Goal: Task Accomplishment & Management: Use online tool/utility

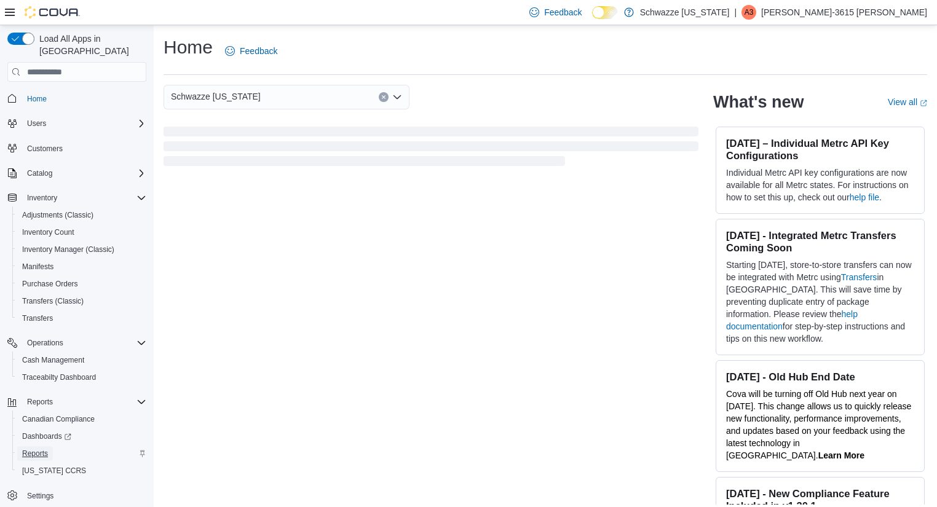
click at [47, 449] on span "Reports" at bounding box center [35, 454] width 26 height 10
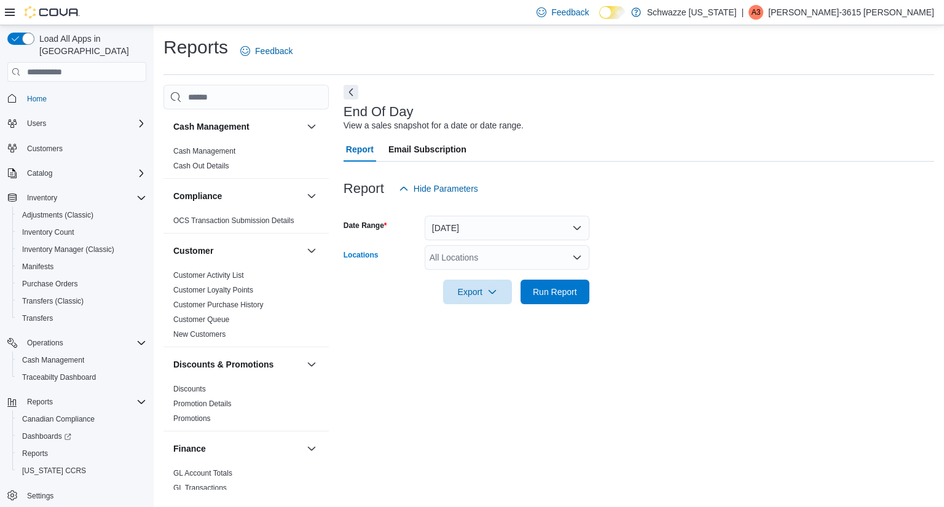
click at [472, 258] on div "All Locations" at bounding box center [507, 257] width 165 height 25
type input "***"
click at [476, 277] on span "RGO17 Paseo" at bounding box center [485, 278] width 56 height 12
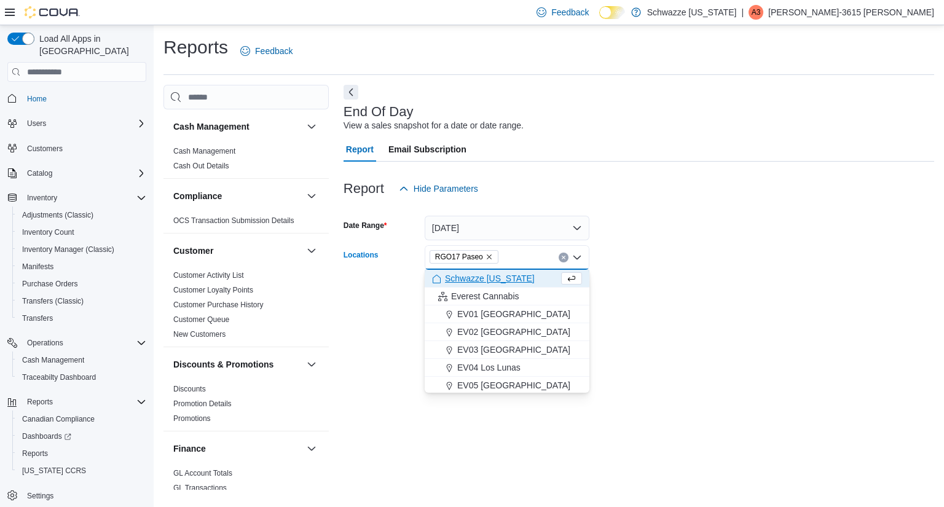
click at [703, 270] on div at bounding box center [639, 275] width 591 height 10
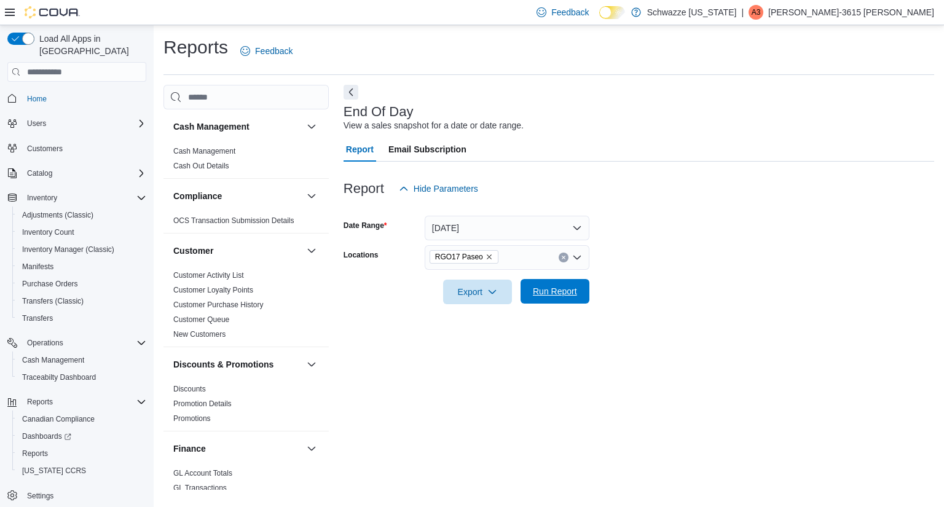
click at [572, 288] on span "Run Report" at bounding box center [555, 291] width 44 height 12
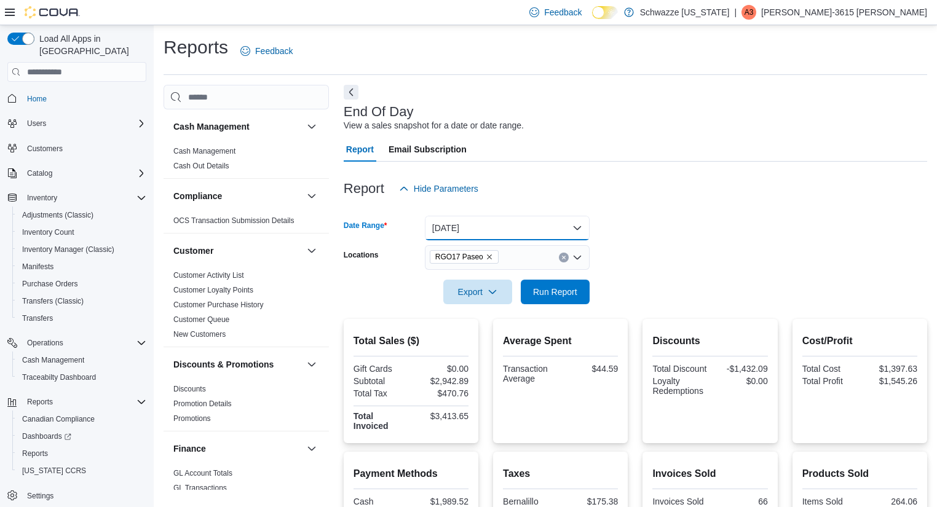
click at [551, 221] on button "[DATE]" at bounding box center [507, 228] width 165 height 25
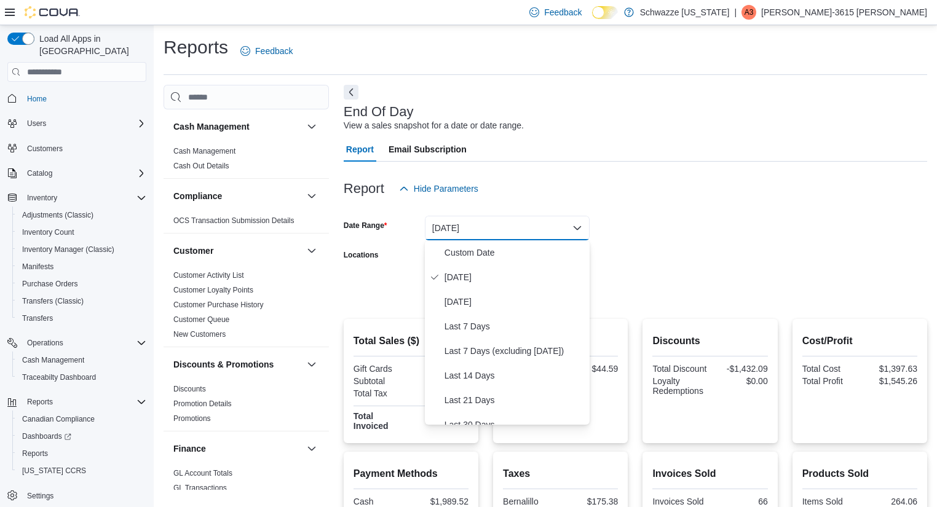
click at [693, 243] on form "Date Range [DATE] Locations RGO17 Paseo Export Run Report" at bounding box center [635, 252] width 583 height 103
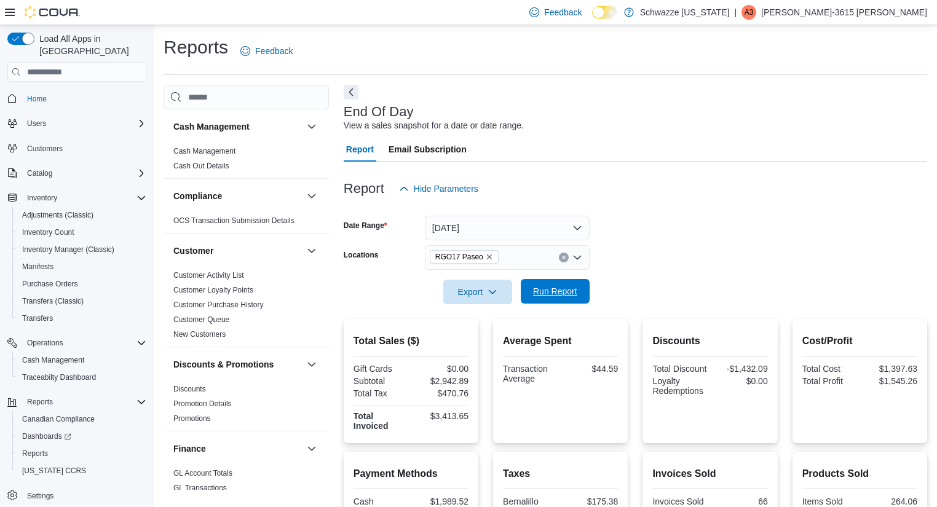
click at [529, 290] on span "Run Report" at bounding box center [555, 291] width 54 height 25
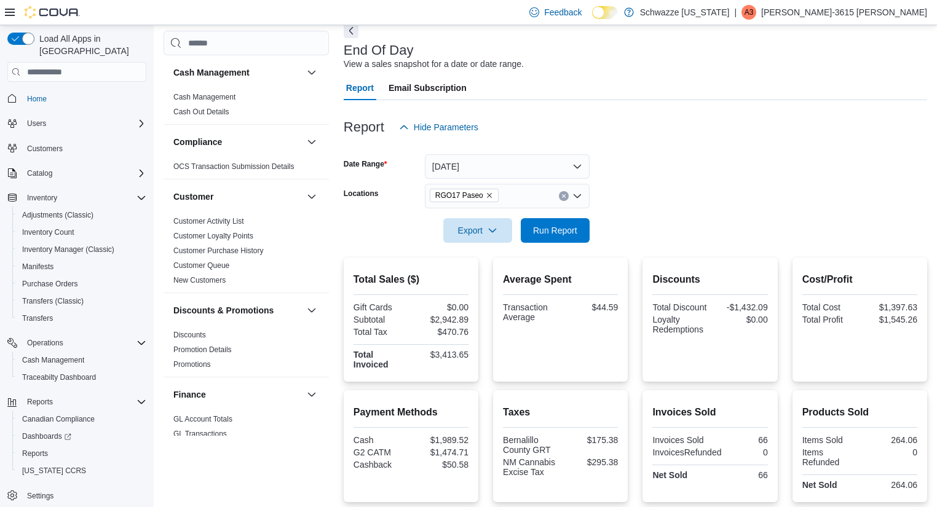
scroll to position [26, 0]
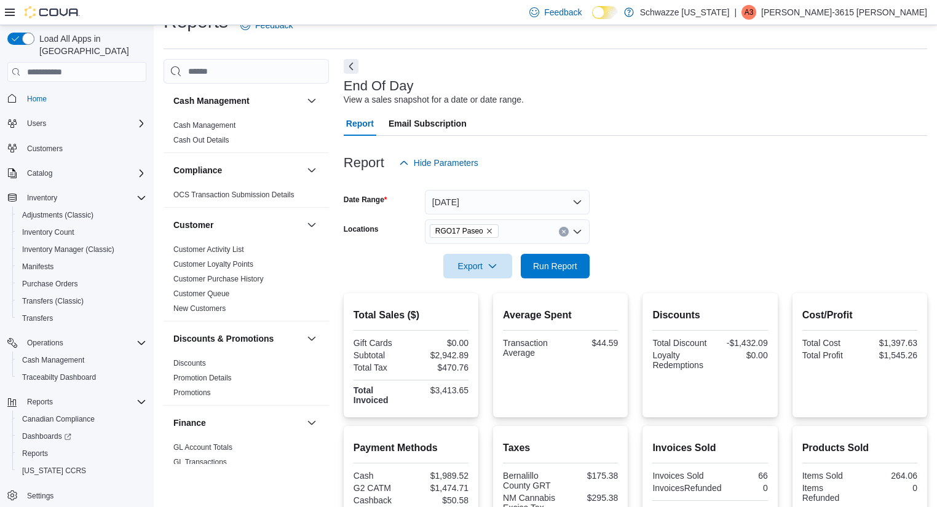
click at [701, 229] on form "Date Range [DATE] Locations RGO17 Paseo Export Run Report" at bounding box center [635, 226] width 583 height 103
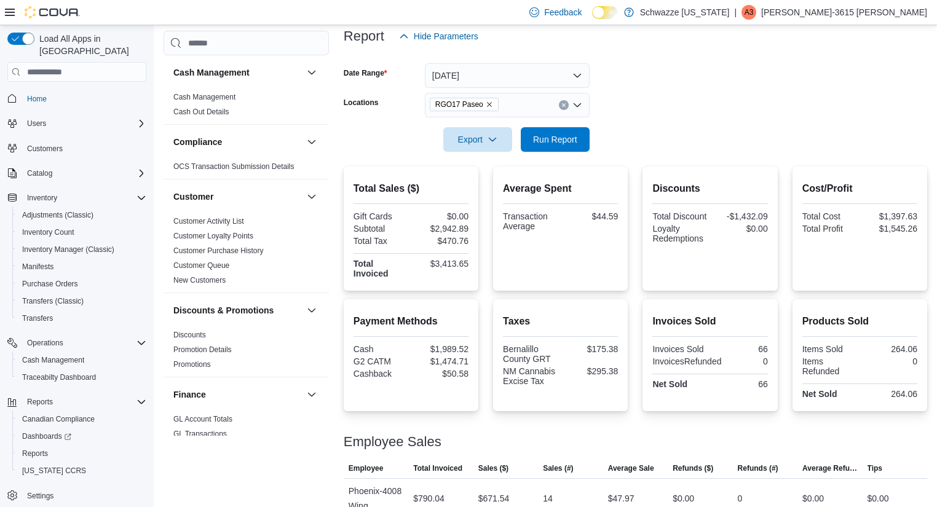
scroll to position [151, 0]
click at [554, 147] on span "Run Report" at bounding box center [555, 140] width 54 height 25
click at [570, 138] on span "Run Report" at bounding box center [555, 140] width 44 height 12
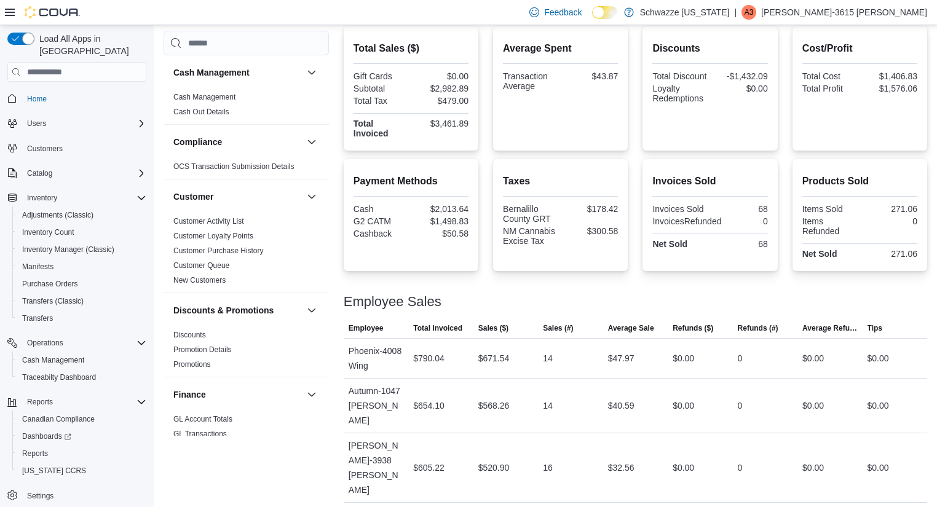
scroll to position [388, 0]
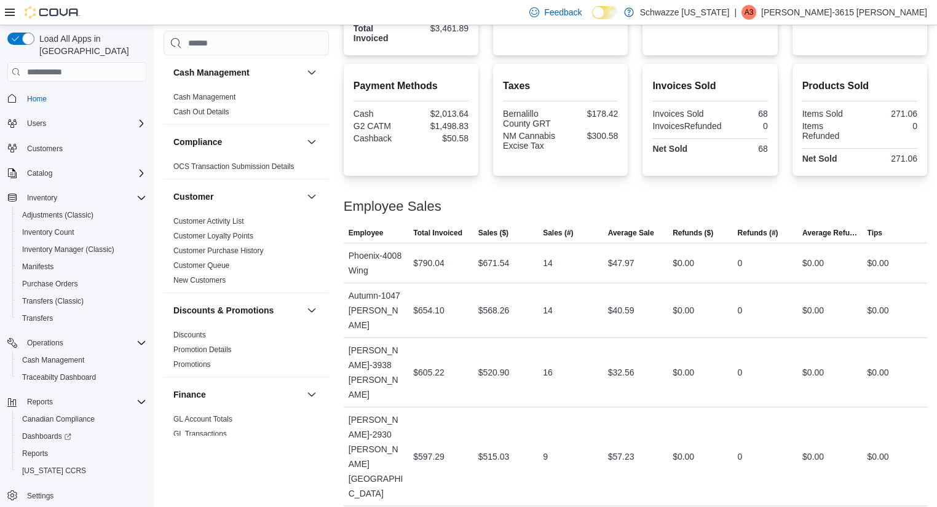
click at [568, 155] on div "Taxes Bernalillo County GRT $178.42 NM Cannabis Excise Tax $300.58" at bounding box center [560, 120] width 115 height 92
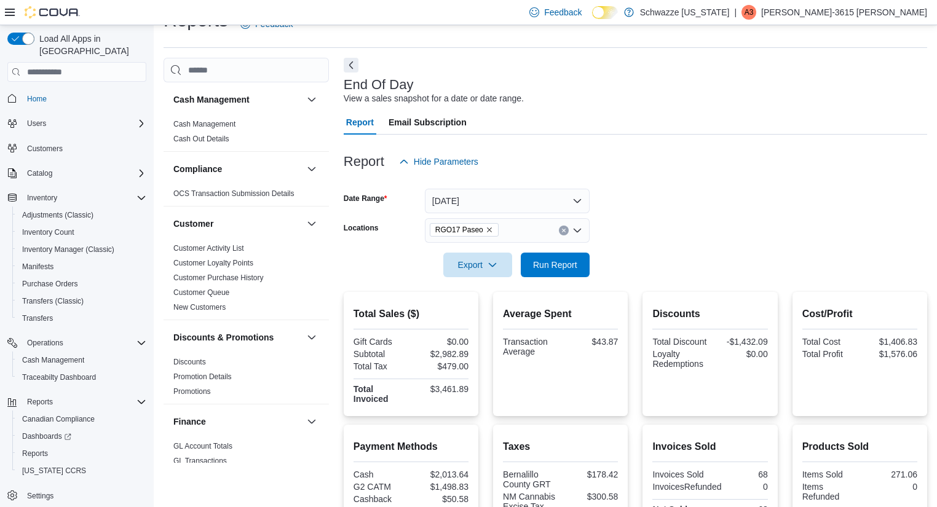
scroll to position [0, 0]
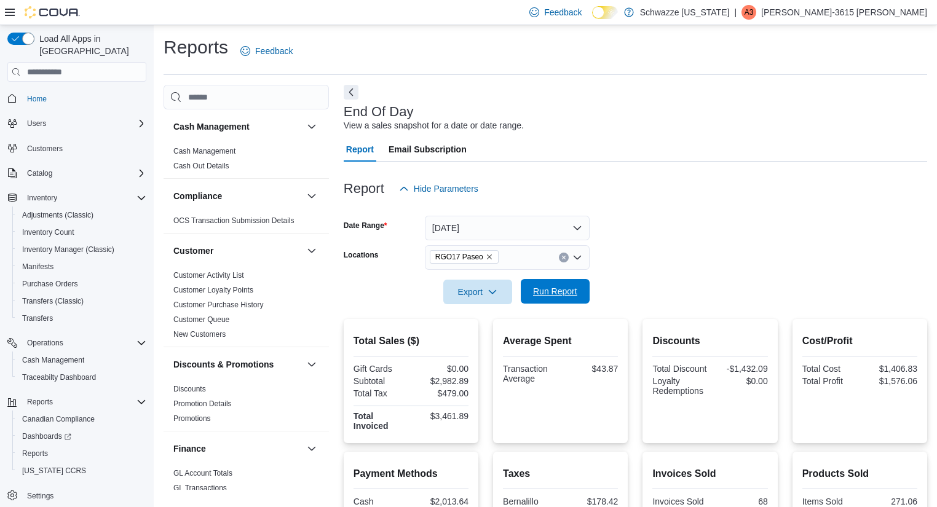
click at [554, 280] on form "Date Range [DATE] Locations RGO17 Paseo Export Run Report" at bounding box center [635, 252] width 583 height 103
click at [554, 280] on span "Run Report" at bounding box center [555, 291] width 54 height 25
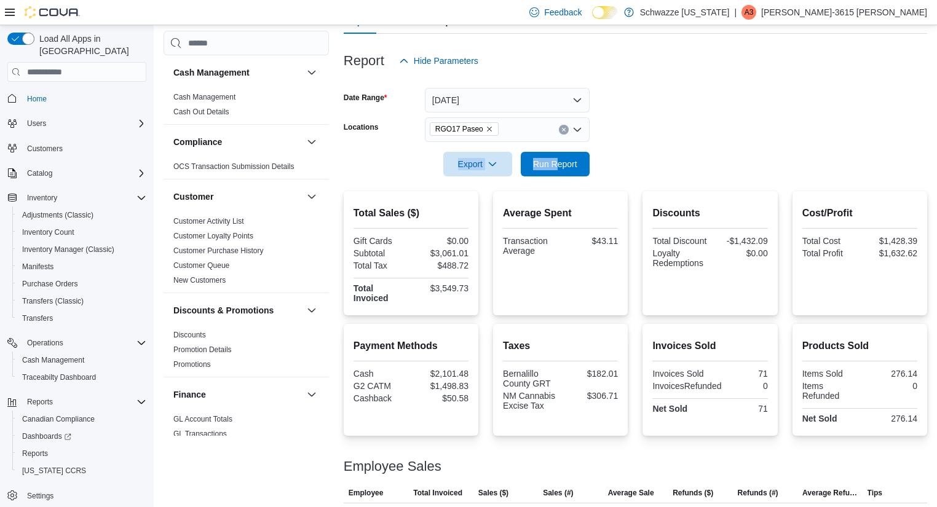
scroll to position [130, 0]
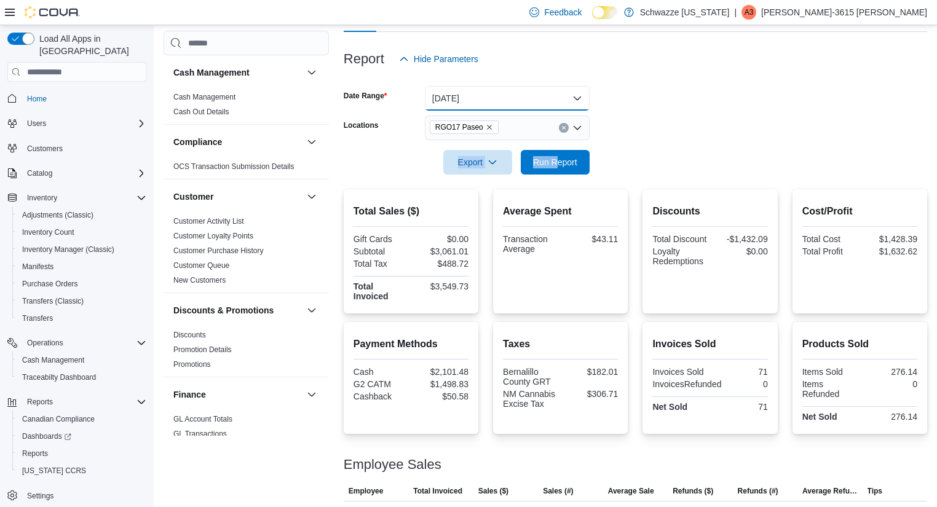
click at [497, 105] on button "[DATE]" at bounding box center [507, 98] width 165 height 25
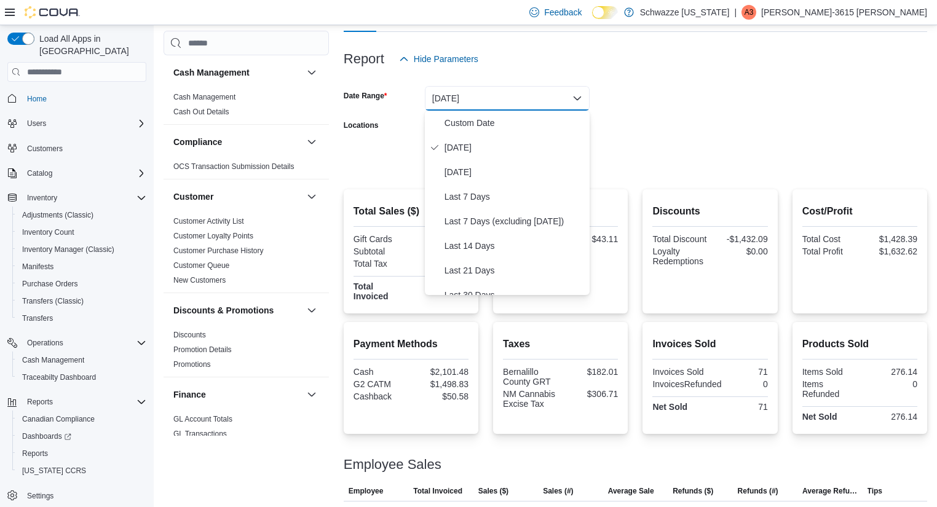
click at [716, 184] on div at bounding box center [635, 182] width 583 height 15
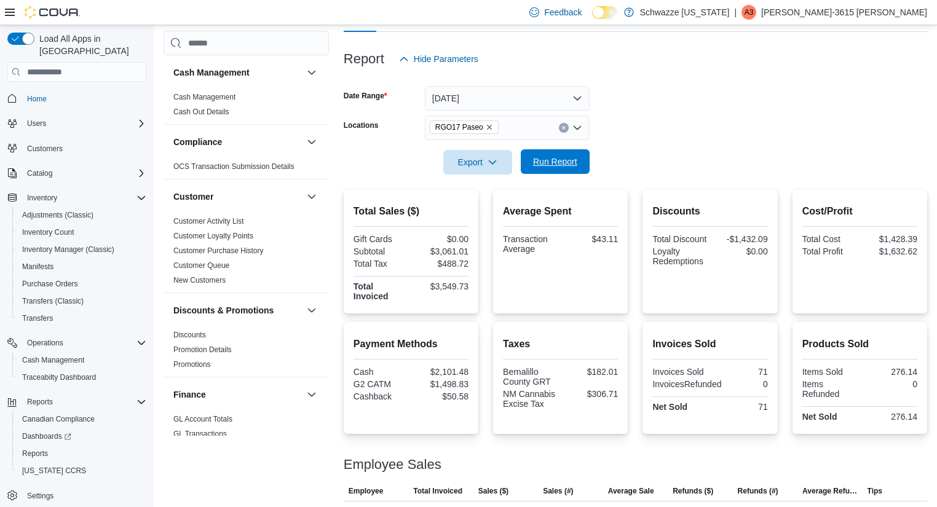
click at [566, 155] on span "Run Report" at bounding box center [555, 161] width 54 height 25
click at [433, 85] on div at bounding box center [635, 78] width 583 height 15
click at [438, 96] on button "[DATE]" at bounding box center [507, 98] width 165 height 25
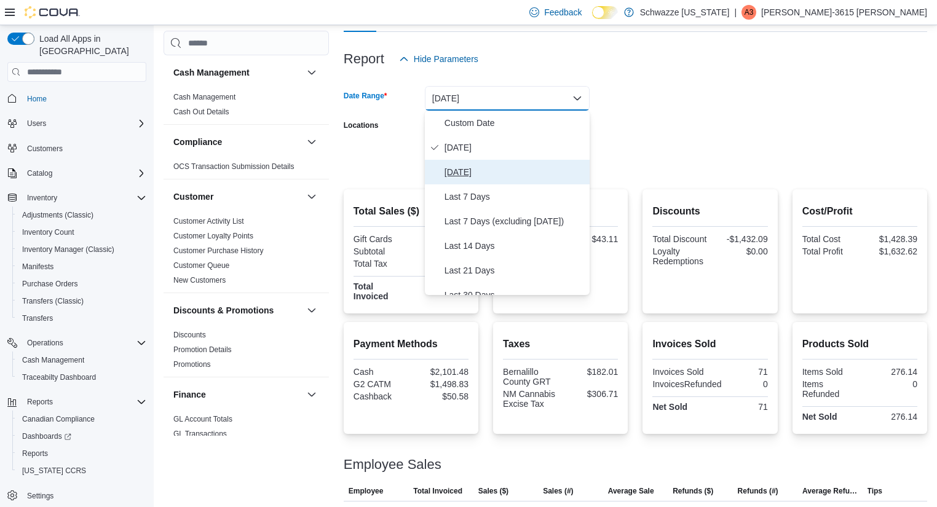
click at [448, 165] on span "[DATE]" at bounding box center [514, 172] width 140 height 15
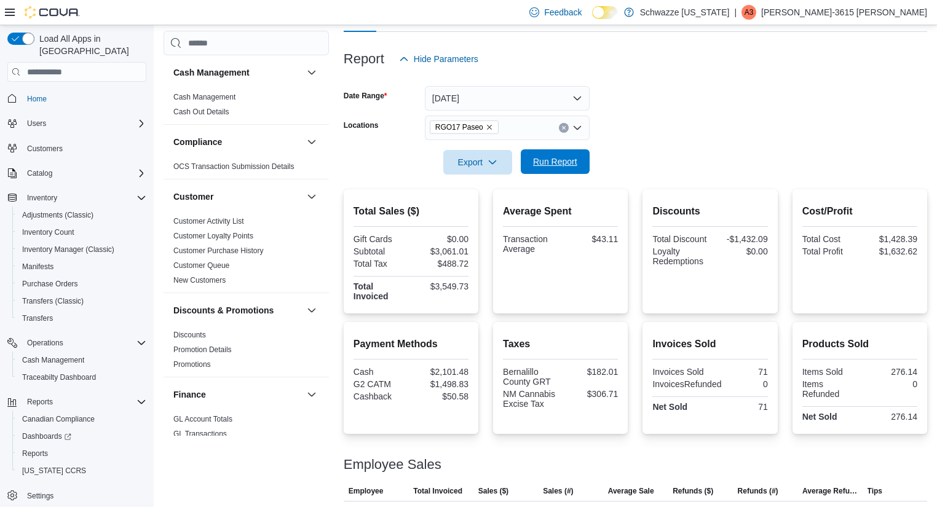
click at [531, 165] on span "Run Report" at bounding box center [555, 161] width 54 height 25
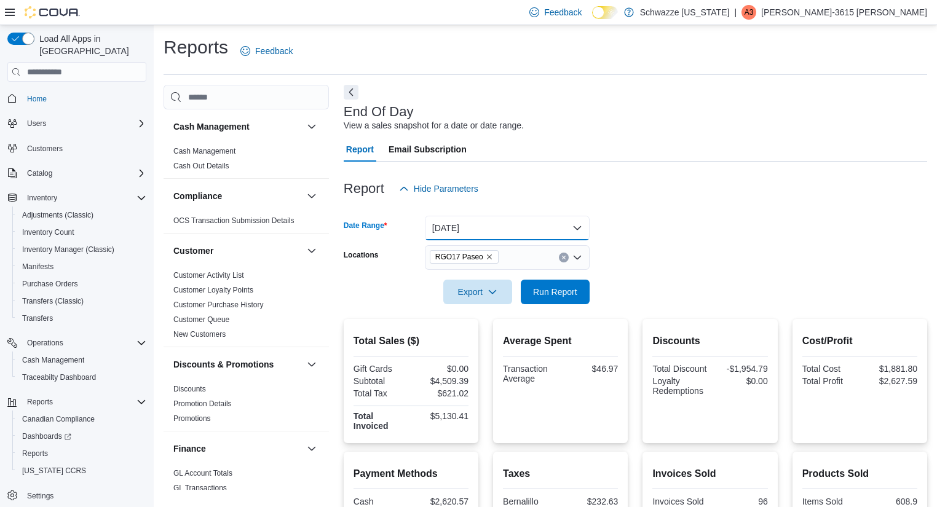
click at [498, 240] on button "[DATE]" at bounding box center [507, 228] width 165 height 25
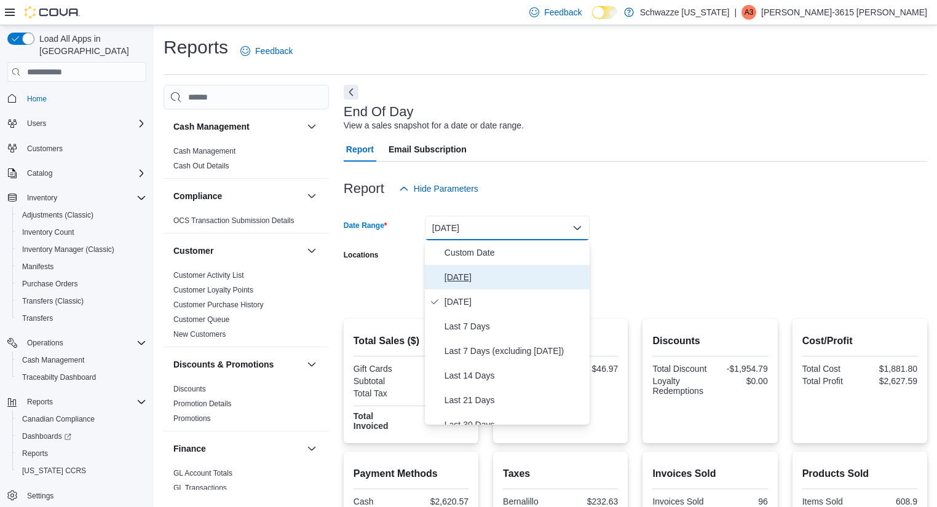
click at [492, 273] on span "[DATE]" at bounding box center [514, 277] width 140 height 15
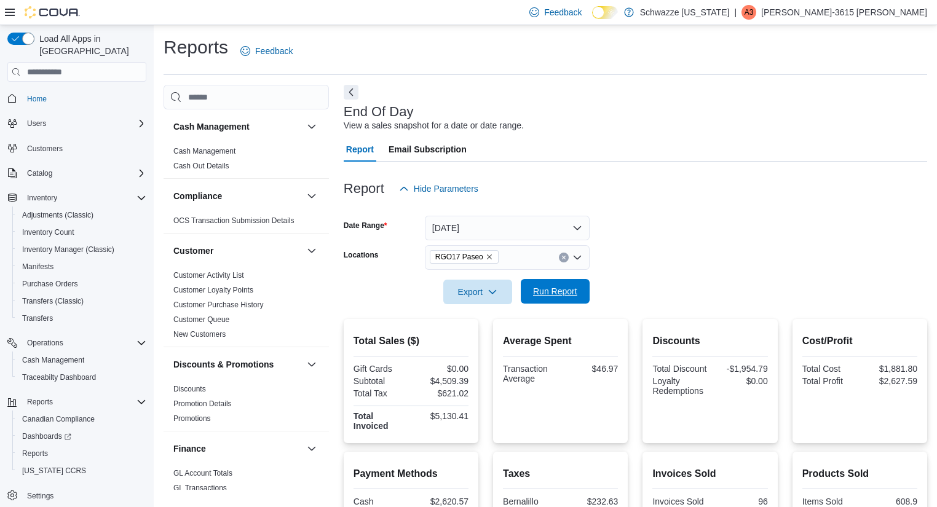
click at [532, 291] on span "Run Report" at bounding box center [555, 291] width 54 height 25
click at [650, 45] on div "Reports Feedback" at bounding box center [546, 51] width 764 height 32
click at [689, 253] on form "Date Range [DATE] Locations RGO17 Paseo Export Run Report" at bounding box center [635, 252] width 583 height 103
click at [556, 283] on span "Run Report" at bounding box center [555, 291] width 54 height 25
click at [524, 130] on div "End Of Day View a sales snapshot for a date or date range." at bounding box center [632, 119] width 577 height 28
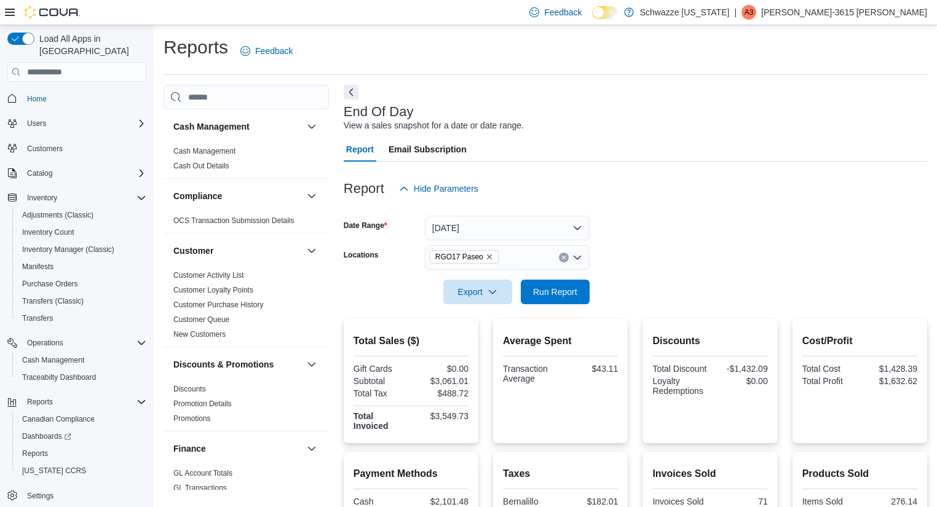
click at [533, 155] on div "Report Email Subscription" at bounding box center [635, 149] width 583 height 25
click at [579, 294] on span "Run Report" at bounding box center [555, 291] width 54 height 25
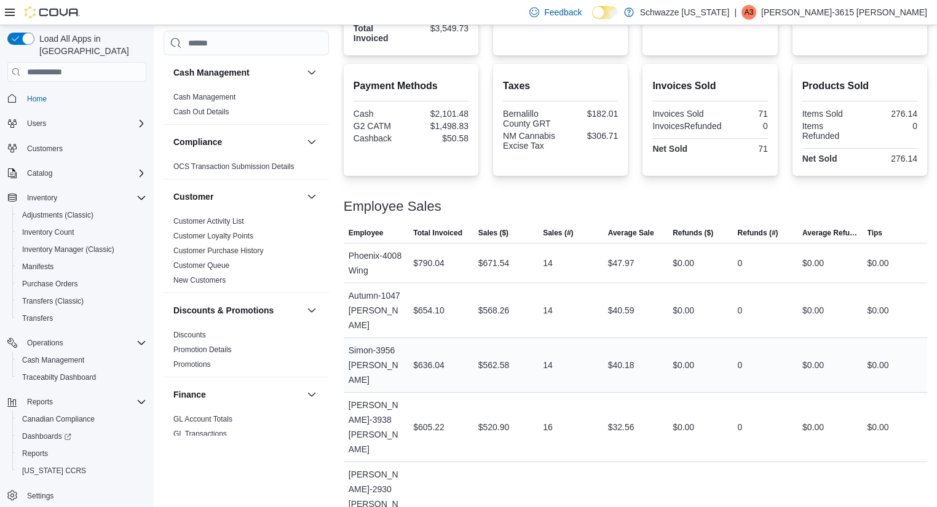
click at [595, 353] on div "14" at bounding box center [570, 365] width 65 height 25
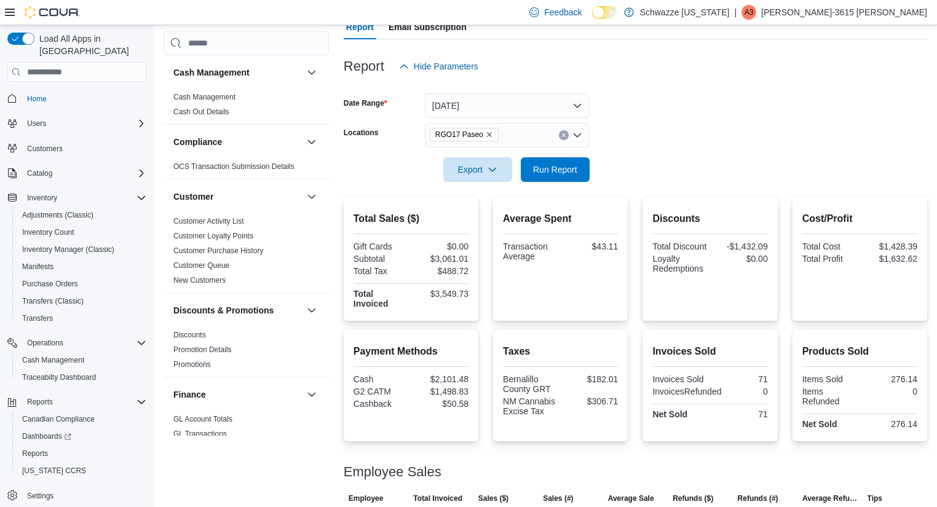
scroll to position [0, 0]
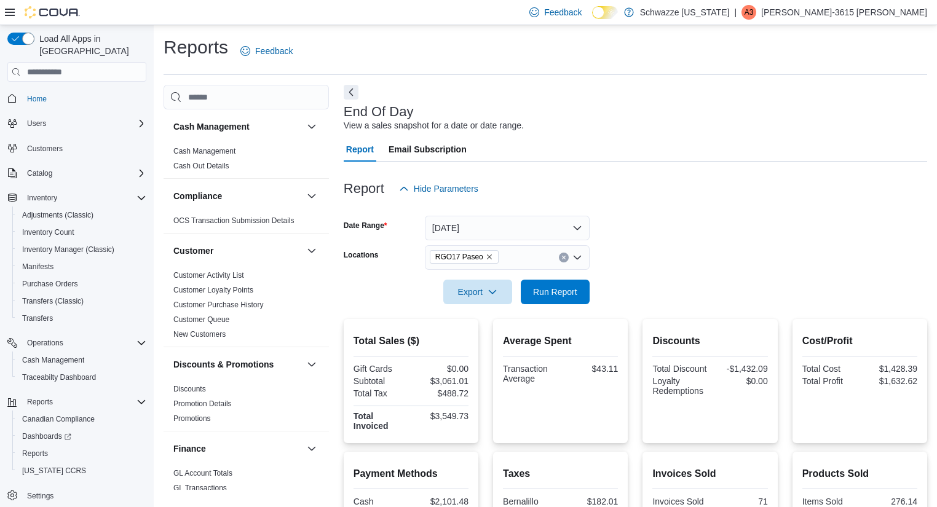
click at [671, 36] on div "Reports Feedback" at bounding box center [546, 51] width 764 height 32
click at [787, 148] on div "Report Email Subscription" at bounding box center [635, 149] width 583 height 25
click at [565, 288] on span "Run Report" at bounding box center [555, 291] width 44 height 12
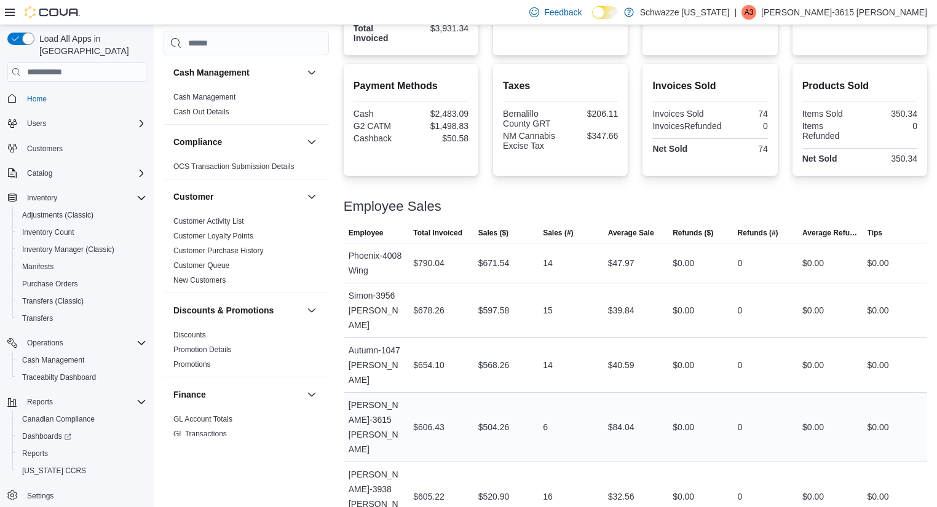
click at [659, 415] on div "$84.04" at bounding box center [635, 427] width 65 height 25
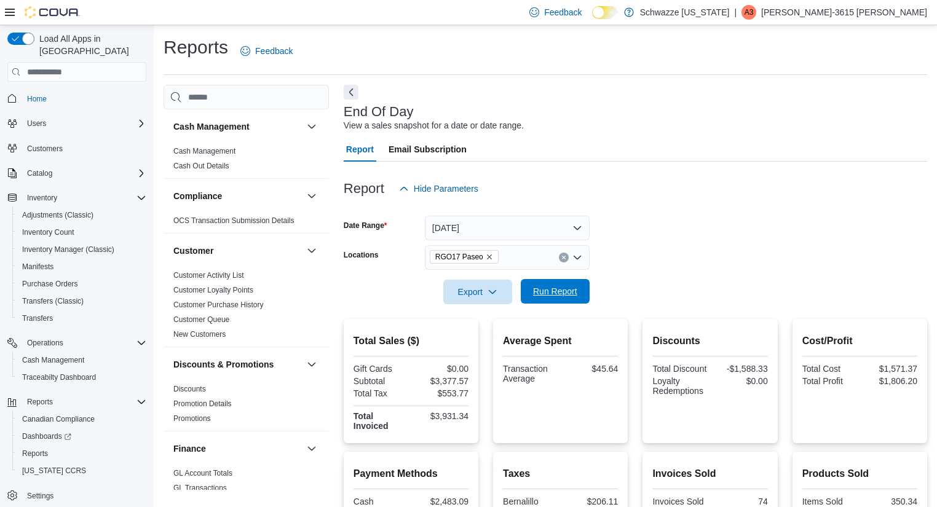
click at [556, 286] on span "Run Report" at bounding box center [555, 291] width 44 height 12
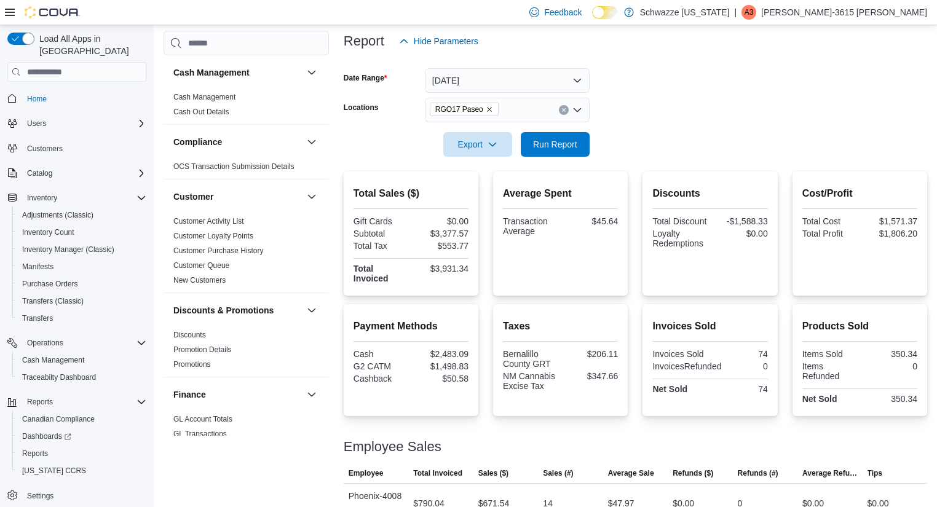
scroll to position [388, 0]
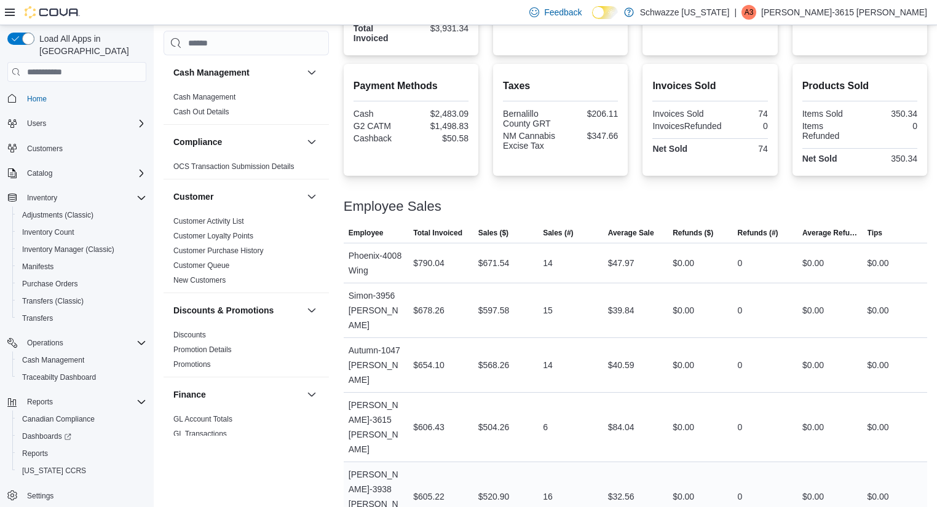
click at [728, 484] on div "$0.00" at bounding box center [700, 496] width 65 height 25
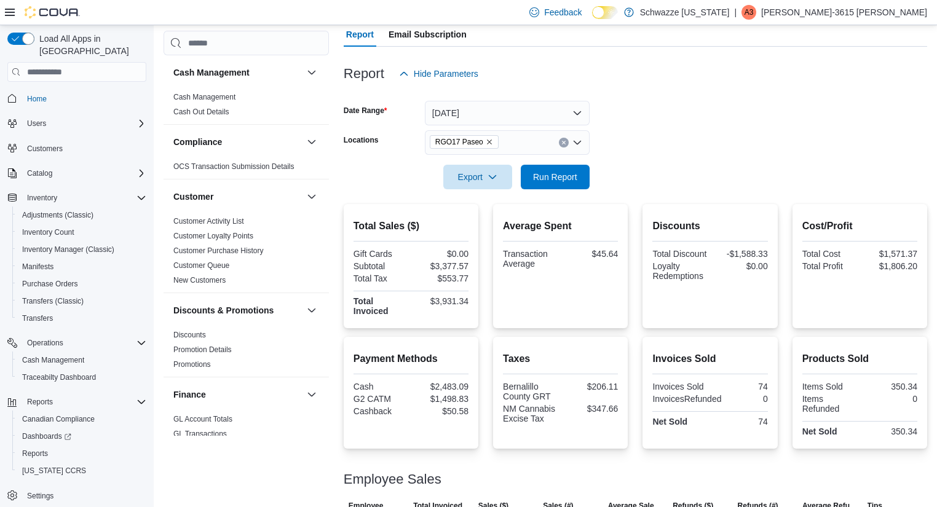
scroll to position [0, 0]
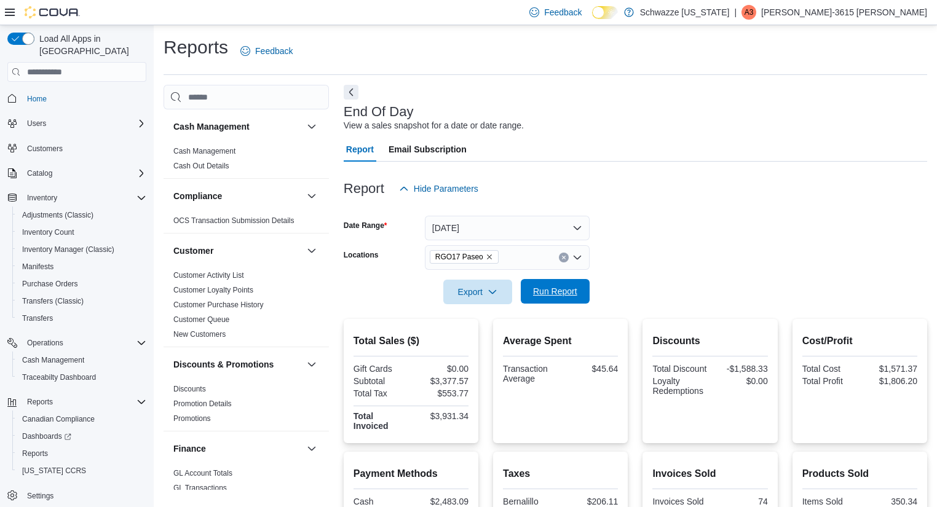
click at [545, 296] on span "Run Report" at bounding box center [555, 291] width 44 height 12
drag, startPoint x: 819, startPoint y: 221, endPoint x: 944, endPoint y: 118, distance: 161.6
click at [936, 118] on html "Feedback Dark Mode Schwazze [US_STATE] | A3 Adrianna-3615 [PERSON_NAME] Load Al…" at bounding box center [468, 253] width 937 height 507
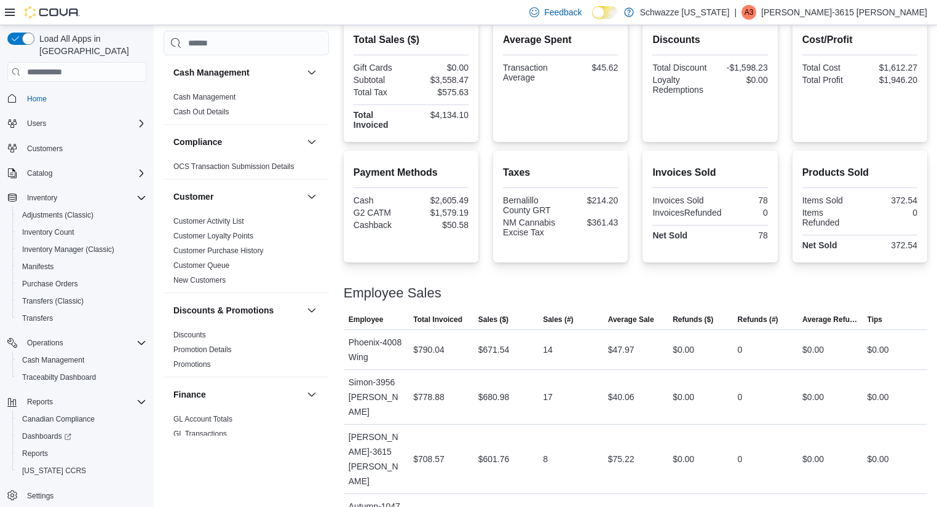
scroll to position [382, 0]
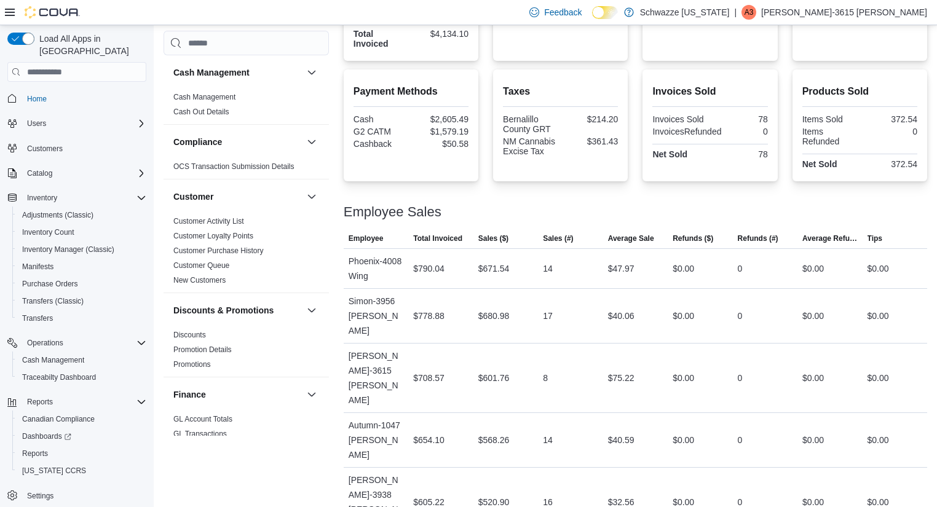
click at [746, 227] on div at bounding box center [635, 224] width 583 height 10
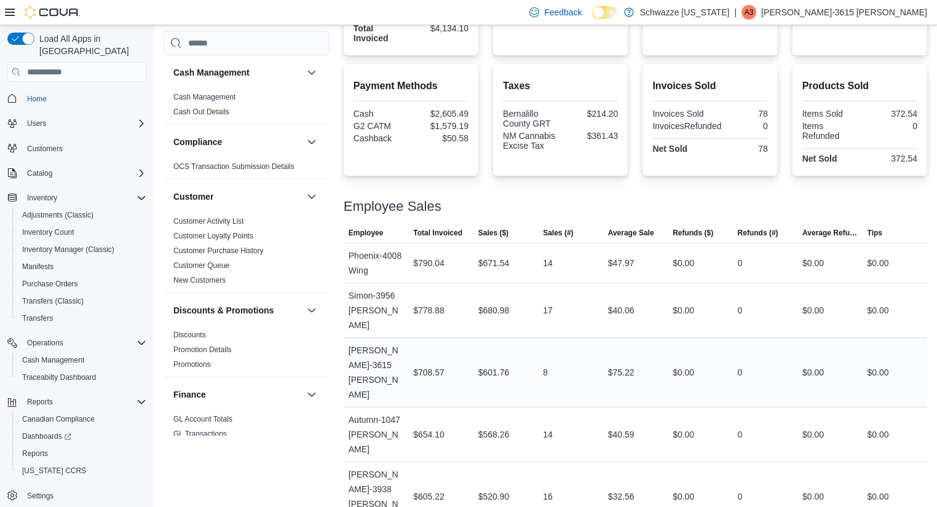
click at [556, 360] on div "8" at bounding box center [570, 372] width 65 height 25
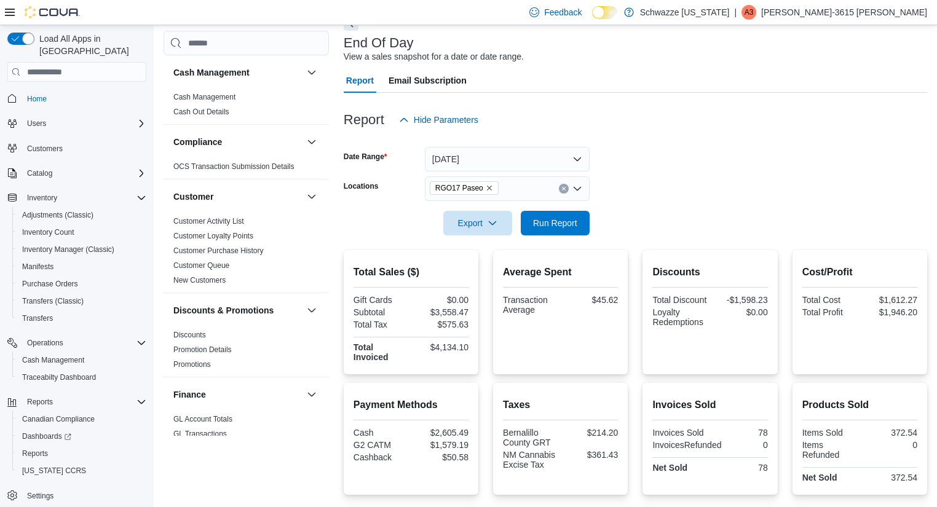
click at [632, 93] on div at bounding box center [635, 100] width 583 height 15
click at [637, 215] on form "Date Range [DATE] Locations RGO17 Paseo Export Run Report" at bounding box center [635, 183] width 583 height 103
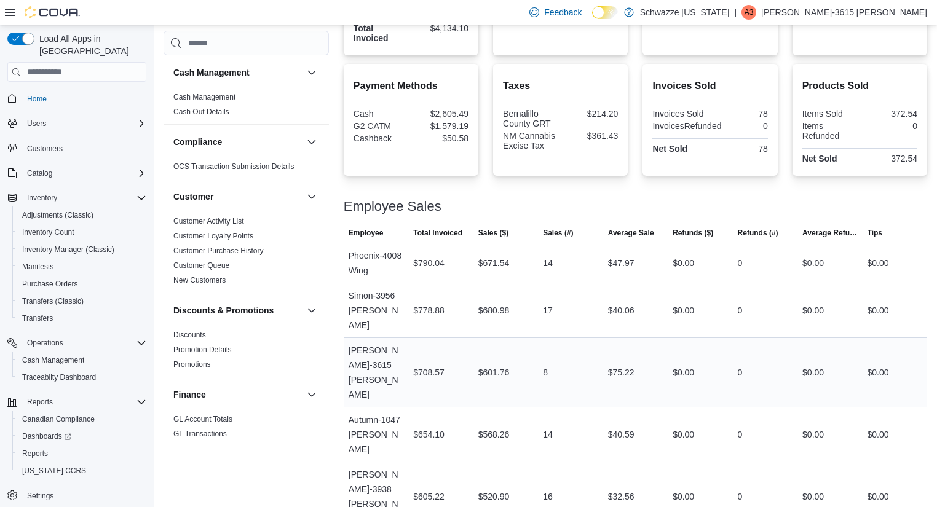
click at [518, 360] on div "$601.76" at bounding box center [505, 372] width 65 height 25
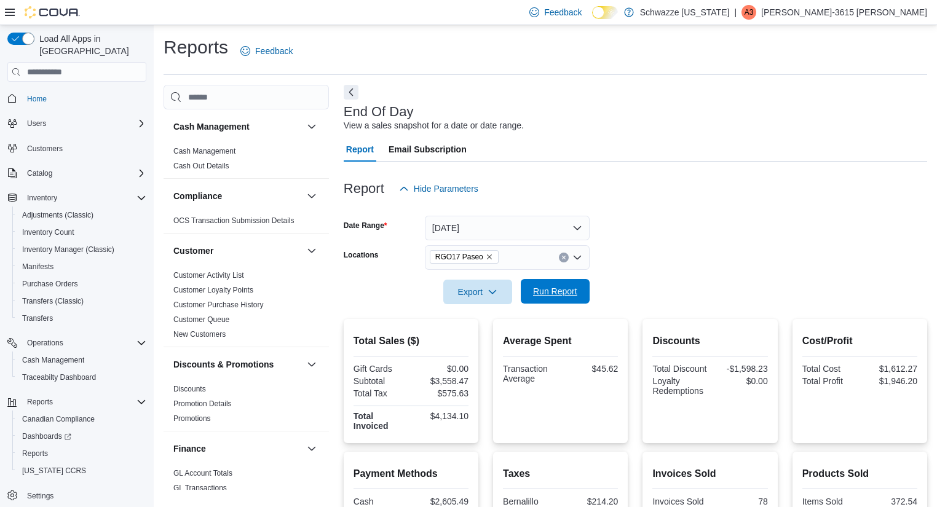
click at [572, 301] on span "Run Report" at bounding box center [555, 291] width 54 height 25
drag, startPoint x: 908, startPoint y: 247, endPoint x: 944, endPoint y: 180, distance: 75.4
click at [936, 180] on html "Feedback Dark Mode Schwazze [US_STATE] | A3 Adrianna-3615 [PERSON_NAME] Load Al…" at bounding box center [468, 253] width 937 height 507
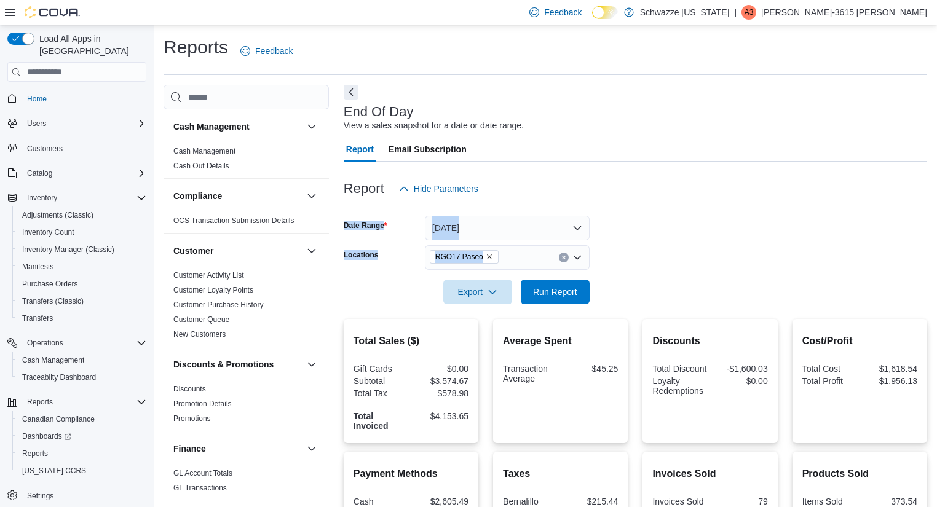
scroll to position [141, 0]
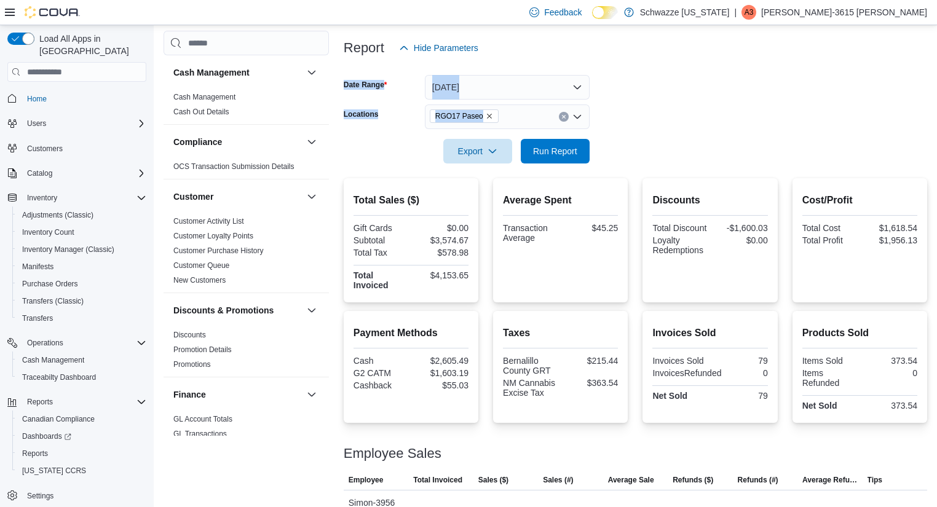
click at [740, 84] on form "Date Range [DATE] Locations RGO17 Paseo Export Run Report" at bounding box center [635, 111] width 583 height 103
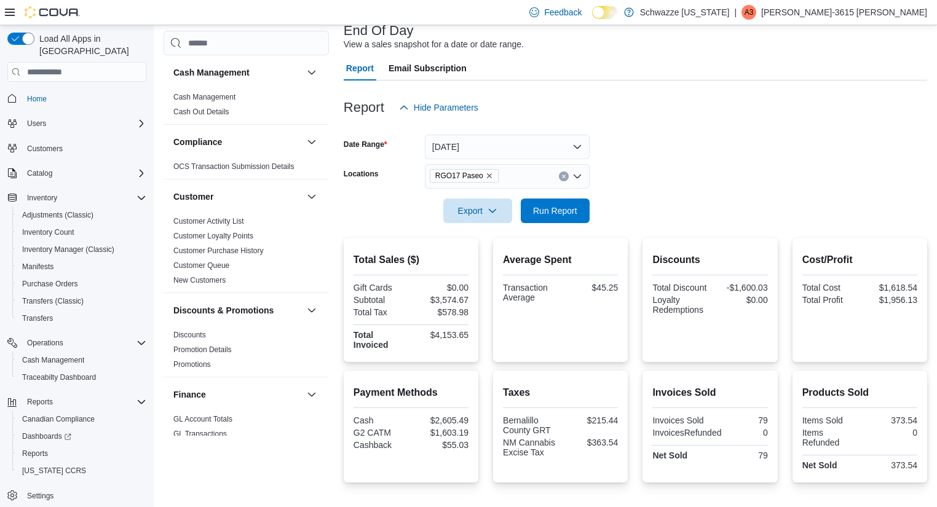
scroll to position [0, 0]
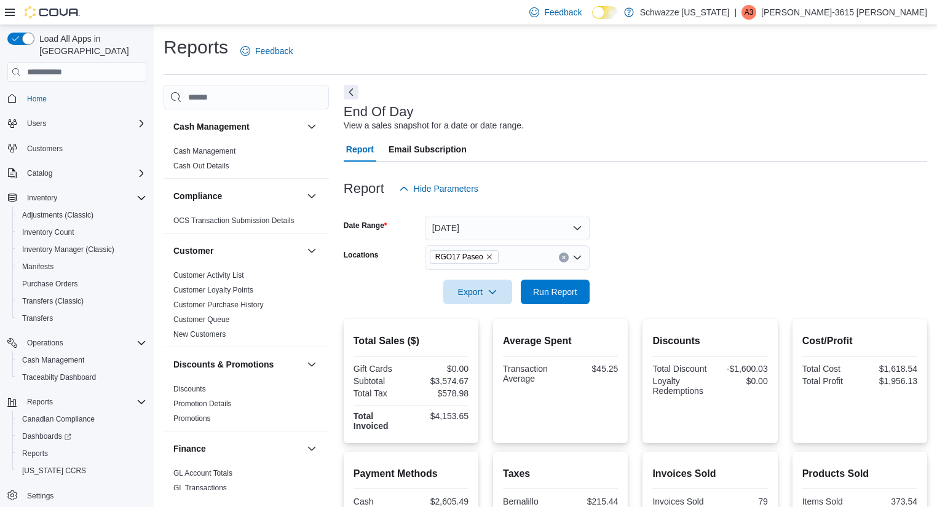
click at [703, 109] on div "End Of Day View a sales snapshot for a date or date range." at bounding box center [632, 119] width 577 height 28
click at [751, 118] on div "End Of Day View a sales snapshot for a date or date range." at bounding box center [632, 119] width 577 height 28
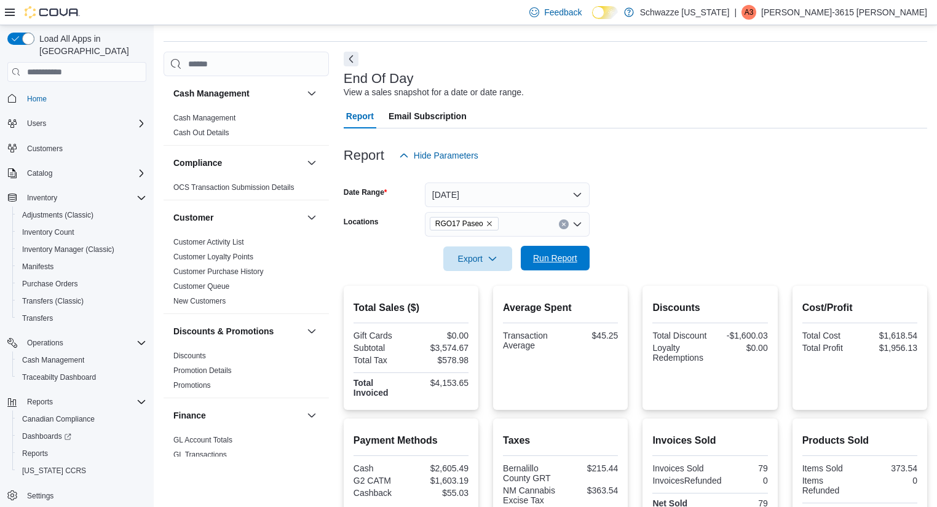
click at [540, 253] on span "Run Report" at bounding box center [555, 258] width 44 height 12
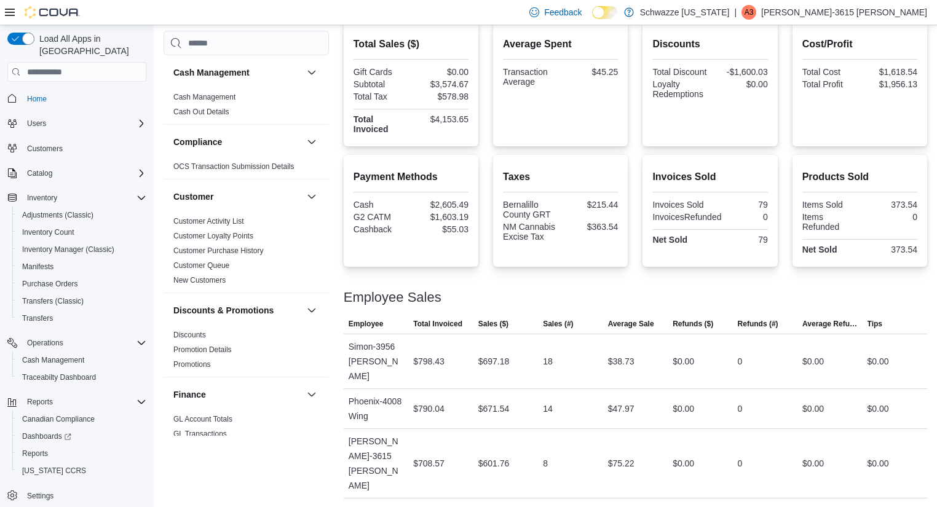
scroll to position [0, 0]
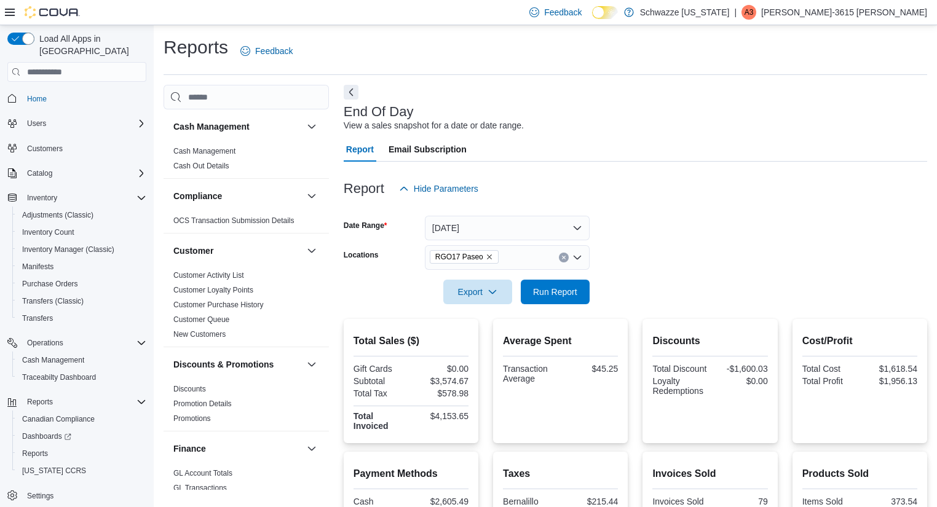
click at [775, 111] on div "End Of Day View a sales snapshot for a date or date range." at bounding box center [632, 119] width 577 height 28
click at [566, 285] on span "Run Report" at bounding box center [555, 291] width 54 height 25
click at [657, 267] on form "Date Range [DATE] Locations RGO17 Paseo Export Run Report" at bounding box center [635, 252] width 583 height 103
drag, startPoint x: 556, startPoint y: 255, endPoint x: 566, endPoint y: 258, distance: 10.5
click at [566, 258] on div "RGO17 Paseo" at bounding box center [507, 257] width 165 height 25
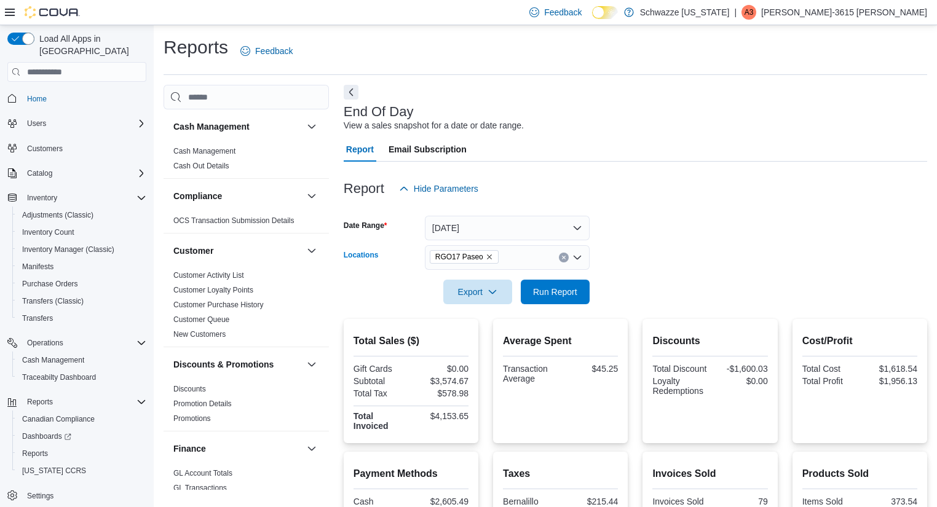
click at [566, 258] on button "Clear input" at bounding box center [564, 258] width 10 height 10
type input "****"
click at [493, 279] on span "RGO11 Yale" at bounding box center [481, 278] width 48 height 12
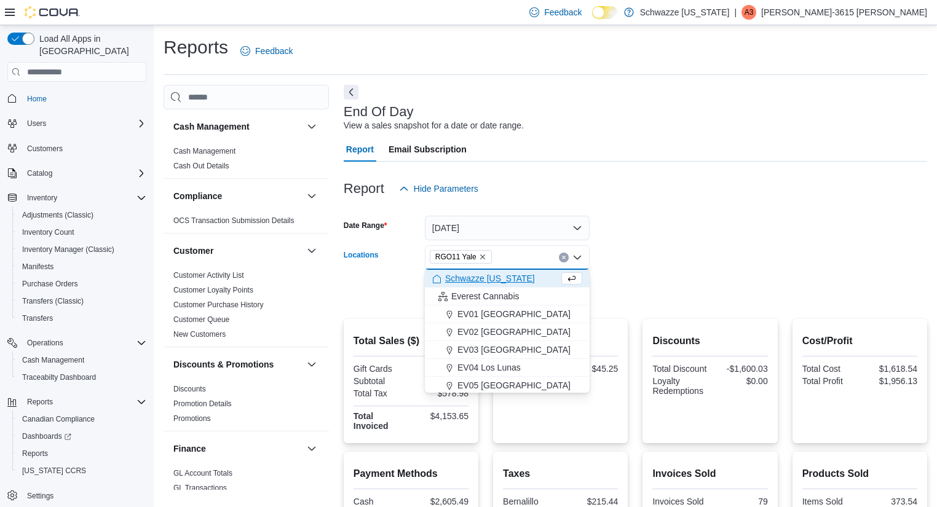
click at [698, 232] on form "Date Range [DATE] Locations RGO11 [GEOGRAPHIC_DATA] Combo box. Selected. RGO11 …" at bounding box center [635, 252] width 583 height 103
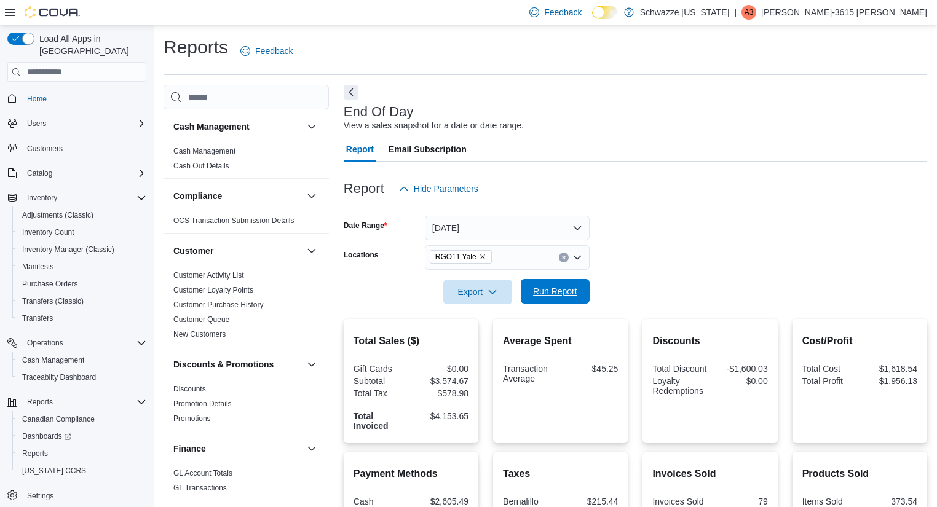
click at [552, 293] on span "Run Report" at bounding box center [555, 291] width 44 height 12
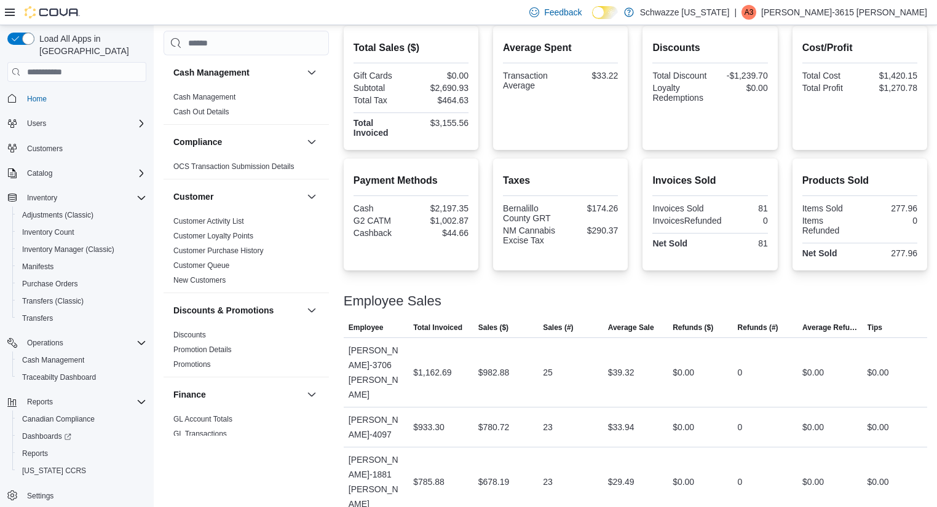
scroll to position [29, 0]
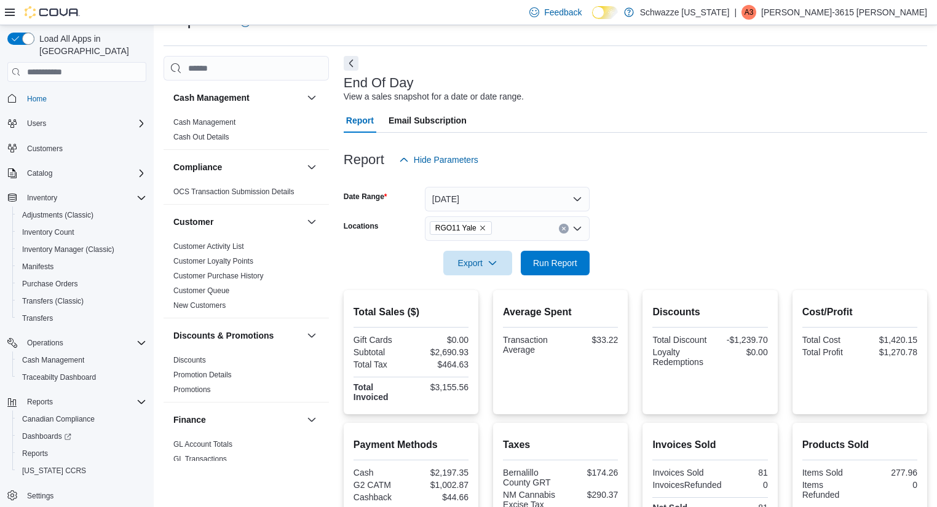
click at [566, 231] on button "Clear input" at bounding box center [564, 229] width 10 height 10
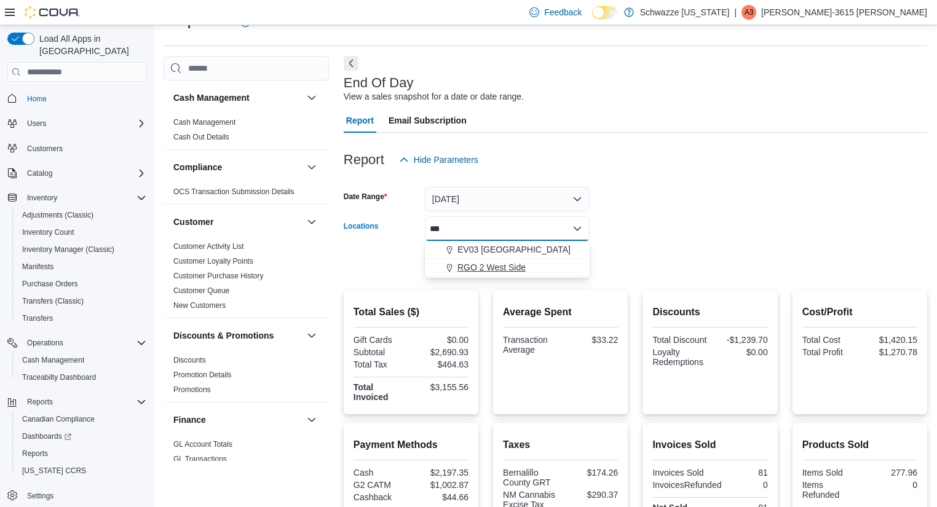
type input "***"
click at [536, 259] on button "RGO 2 West Side" at bounding box center [507, 268] width 165 height 18
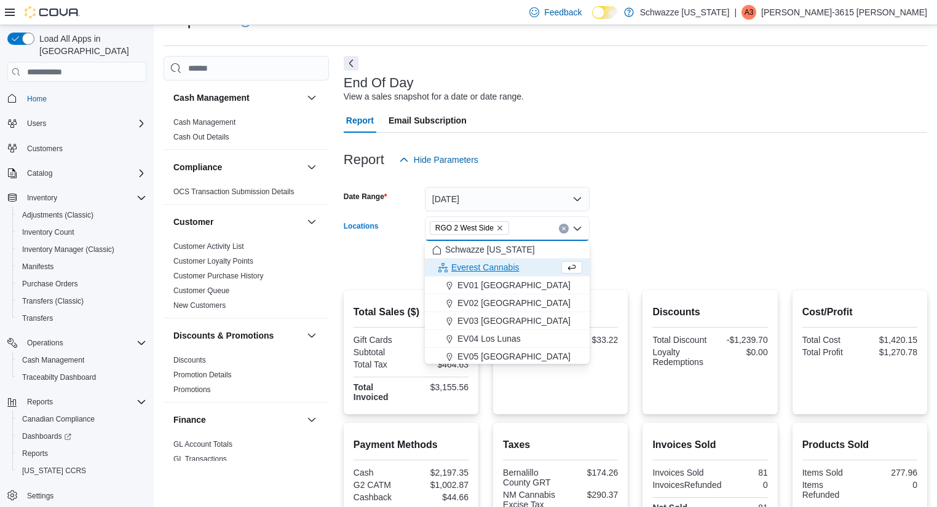
click at [631, 245] on div at bounding box center [635, 246] width 583 height 10
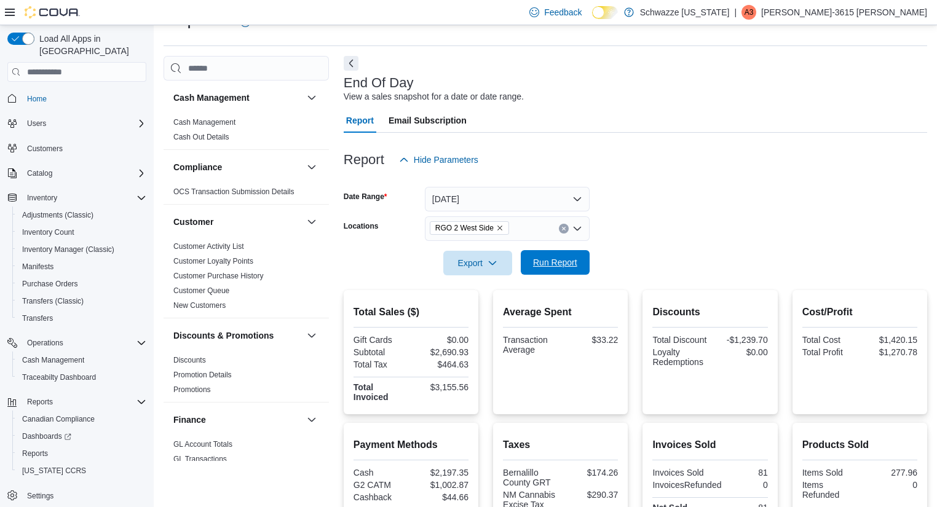
click at [570, 258] on span "Run Report" at bounding box center [555, 262] width 44 height 12
click at [564, 232] on button "Clear input" at bounding box center [564, 229] width 10 height 10
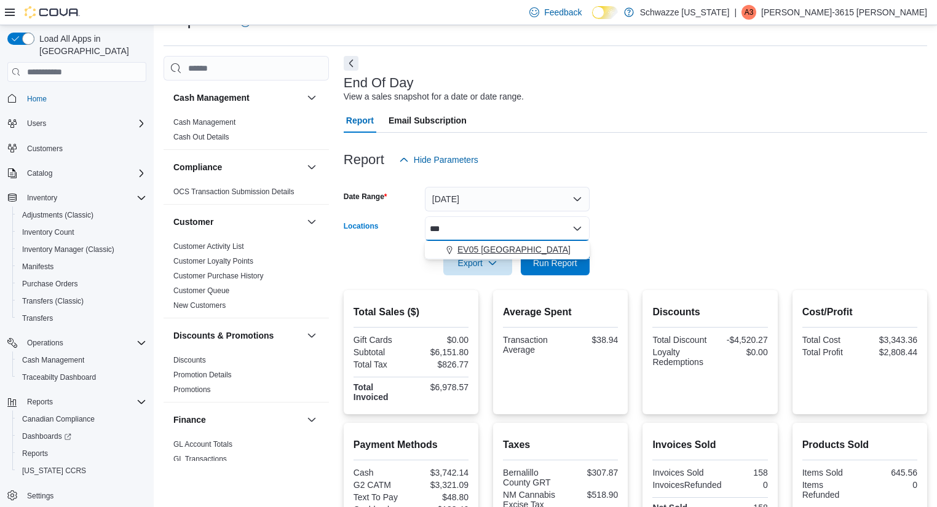
type input "***"
click at [531, 246] on div "EV05 [GEOGRAPHIC_DATA]" at bounding box center [507, 249] width 150 height 12
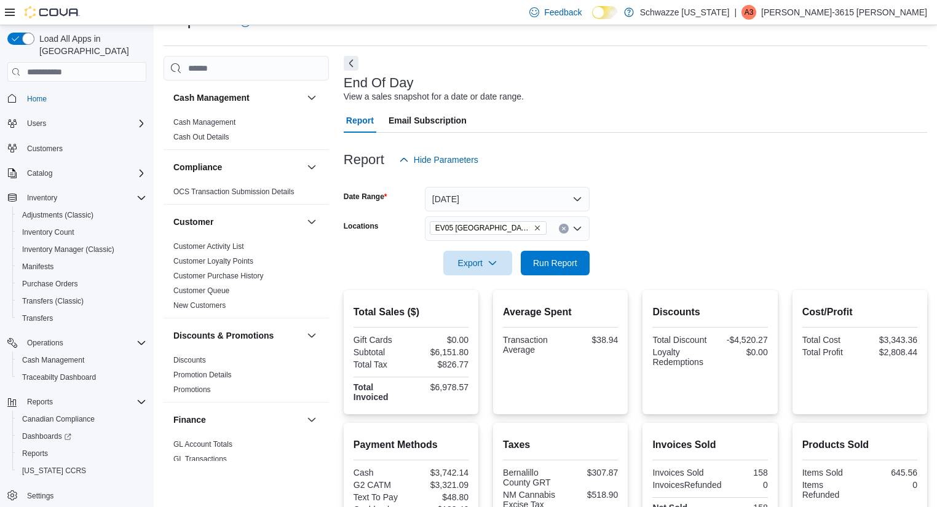
click at [663, 221] on form "Date Range [DATE] Locations EV05 Uptown Export Run Report" at bounding box center [635, 223] width 583 height 103
click at [548, 264] on span "Run Report" at bounding box center [555, 262] width 44 height 12
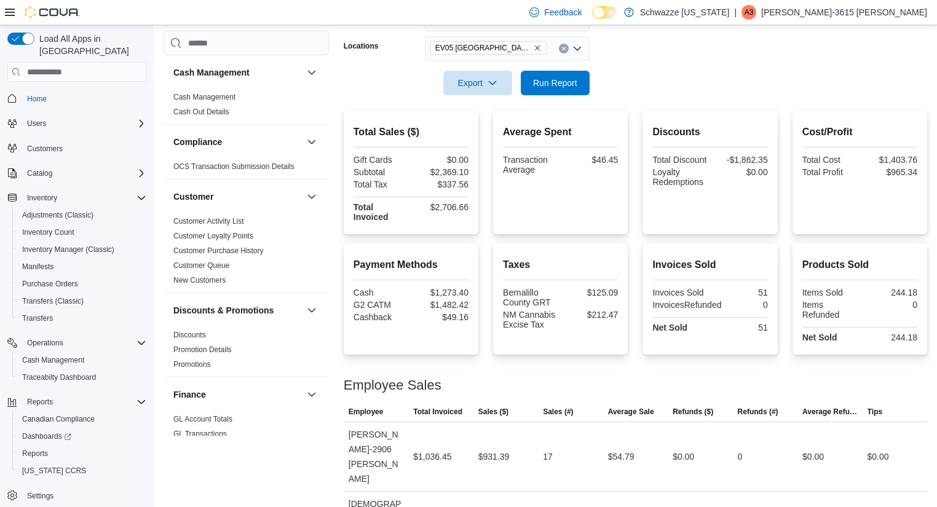
scroll to position [208, 0]
click at [564, 45] on button "Clear input" at bounding box center [564, 50] width 10 height 10
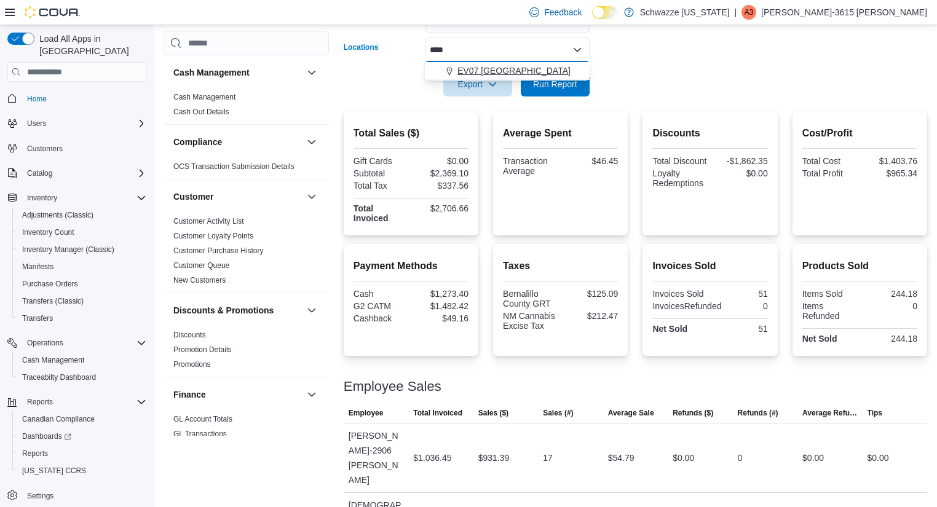
type input "****"
click at [527, 68] on span "EV07 [GEOGRAPHIC_DATA]" at bounding box center [513, 71] width 113 height 12
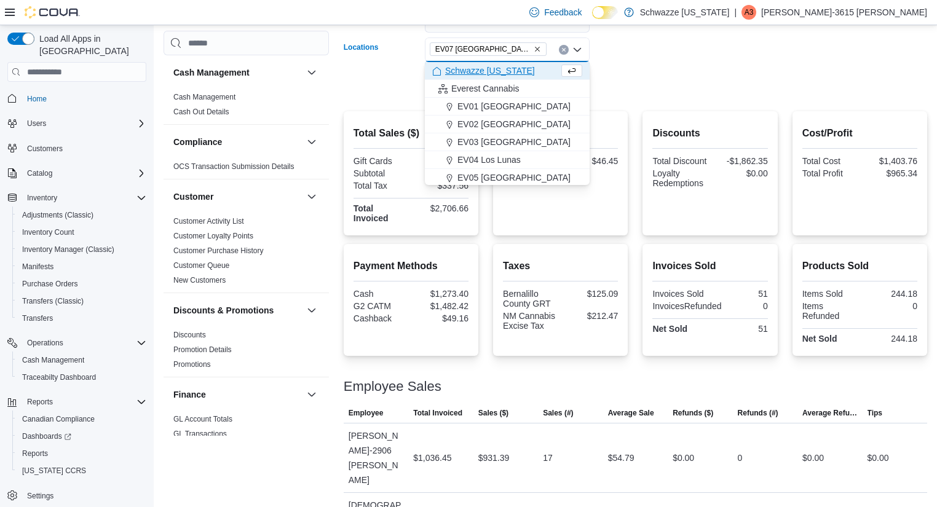
click at [682, 86] on form "Date Range [DATE] Locations [GEOGRAPHIC_DATA] [GEOGRAPHIC_DATA] Combo box. Sele…" at bounding box center [635, 44] width 583 height 103
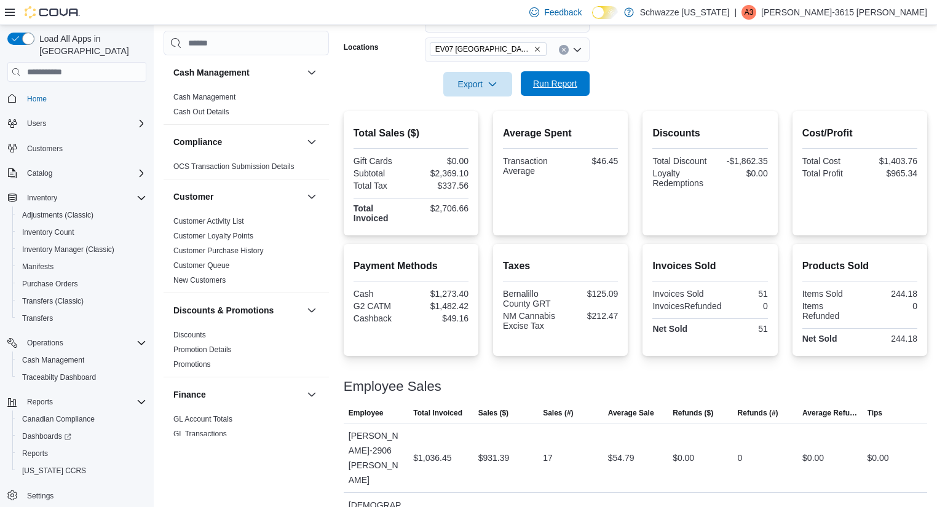
click at [583, 83] on button "Run Report" at bounding box center [555, 83] width 69 height 25
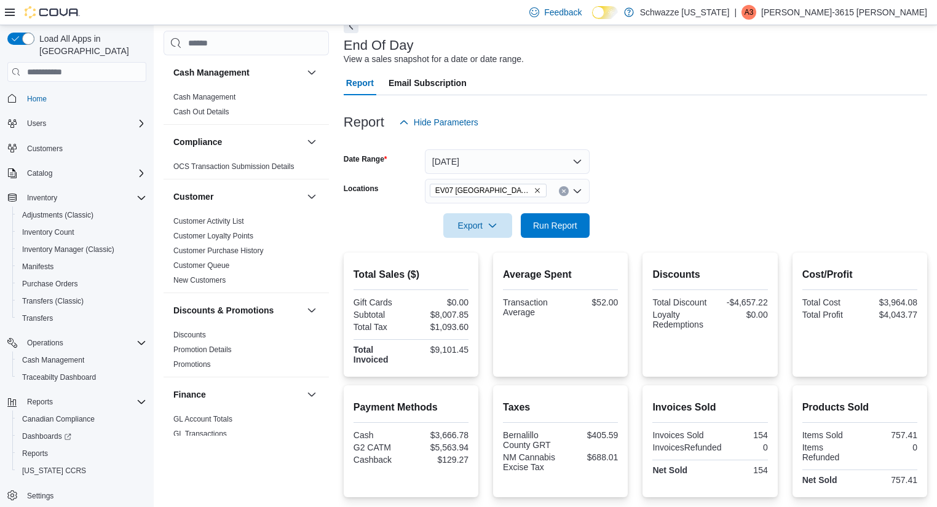
scroll to position [61, 0]
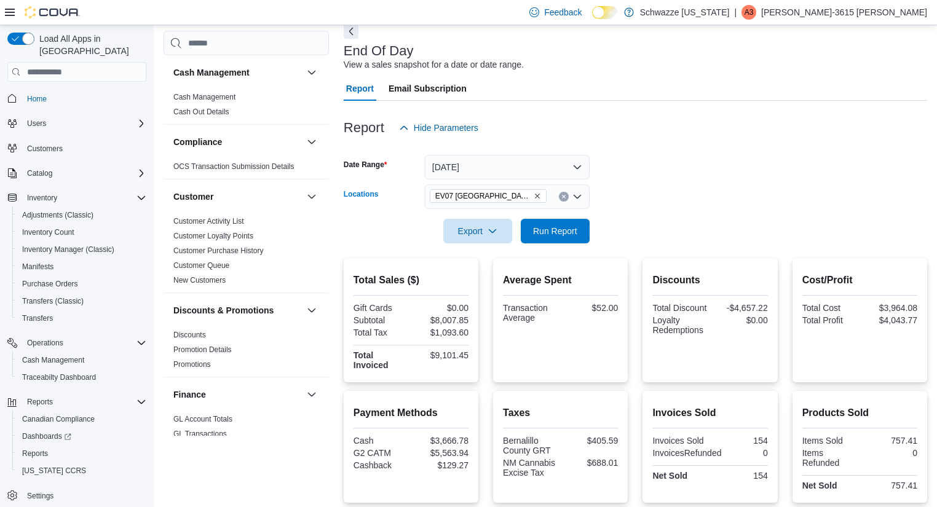
click at [557, 198] on div "EV07 [GEOGRAPHIC_DATA]" at bounding box center [507, 196] width 165 height 25
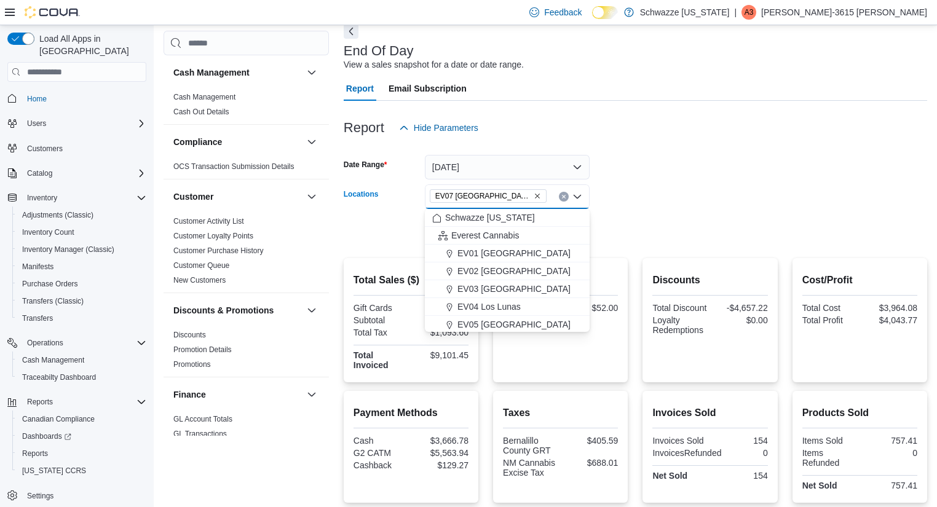
click at [561, 197] on icon "Clear input" at bounding box center [563, 196] width 5 height 5
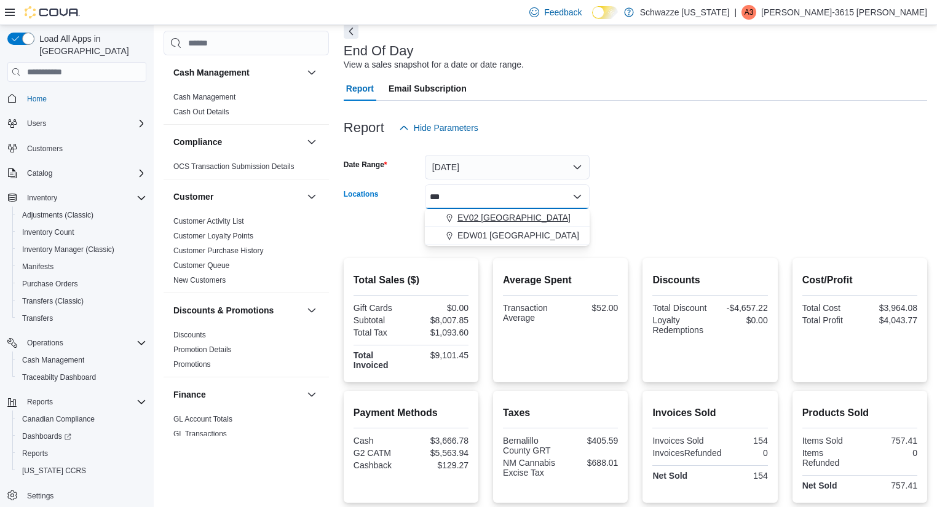
type input "***"
click at [529, 220] on span "EV02 [GEOGRAPHIC_DATA]" at bounding box center [513, 217] width 113 height 12
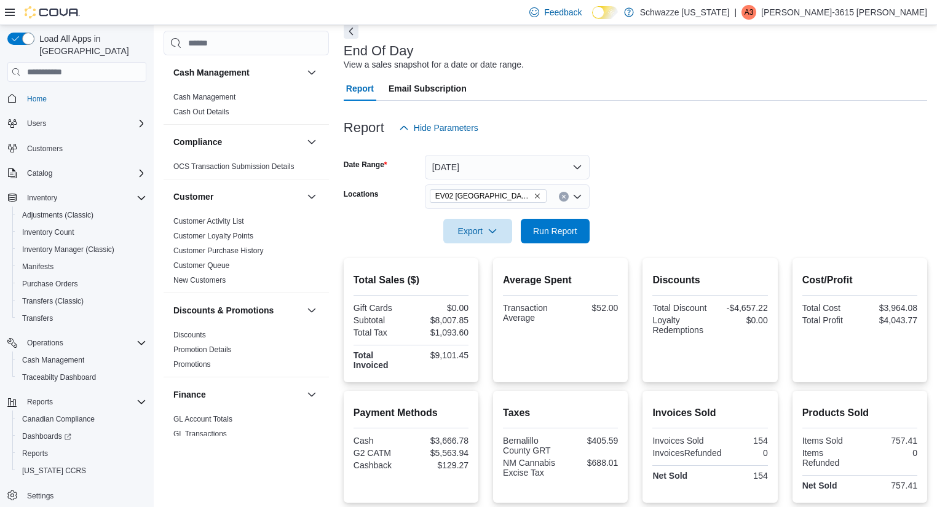
click at [616, 221] on form "Date Range [DATE] Locations [GEOGRAPHIC_DATA] [GEOGRAPHIC_DATA] Export Run Repo…" at bounding box center [635, 191] width 583 height 103
click at [548, 224] on span "Run Report" at bounding box center [555, 230] width 54 height 25
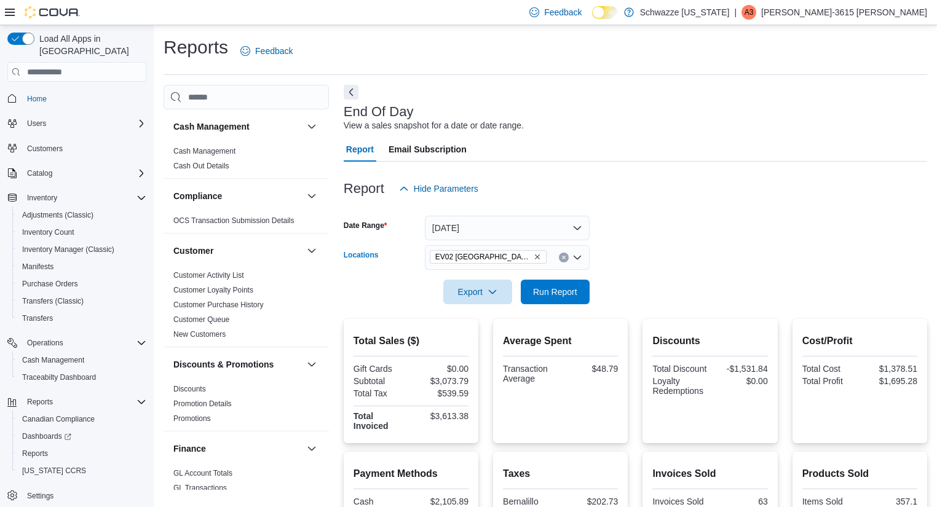
click at [562, 258] on icon "Clear input" at bounding box center [563, 257] width 5 height 5
type input "***"
click at [509, 283] on span "RGO 5 Nob Hill" at bounding box center [486, 278] width 59 height 12
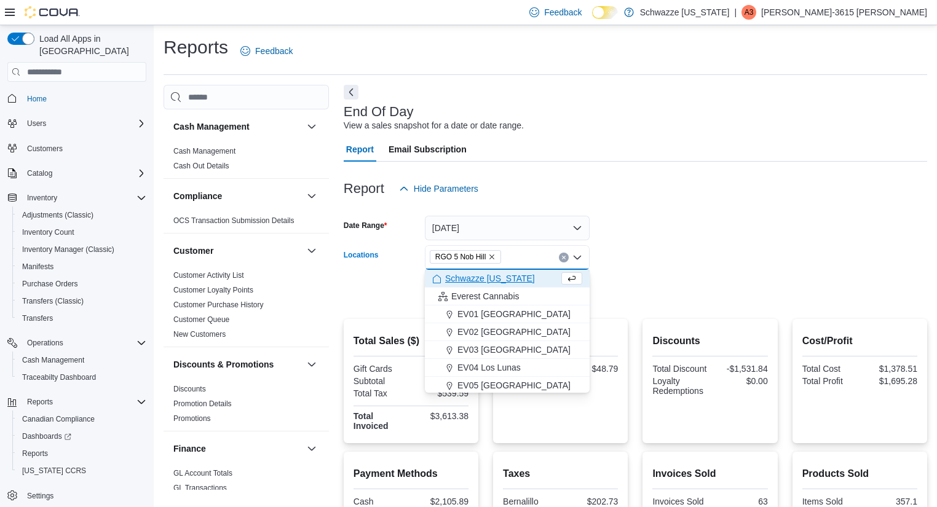
click at [676, 283] on form "Date Range [DATE] Locations RGO 5 [GEOGRAPHIC_DATA] Combo box. Selected. RGO 5 …" at bounding box center [635, 252] width 583 height 103
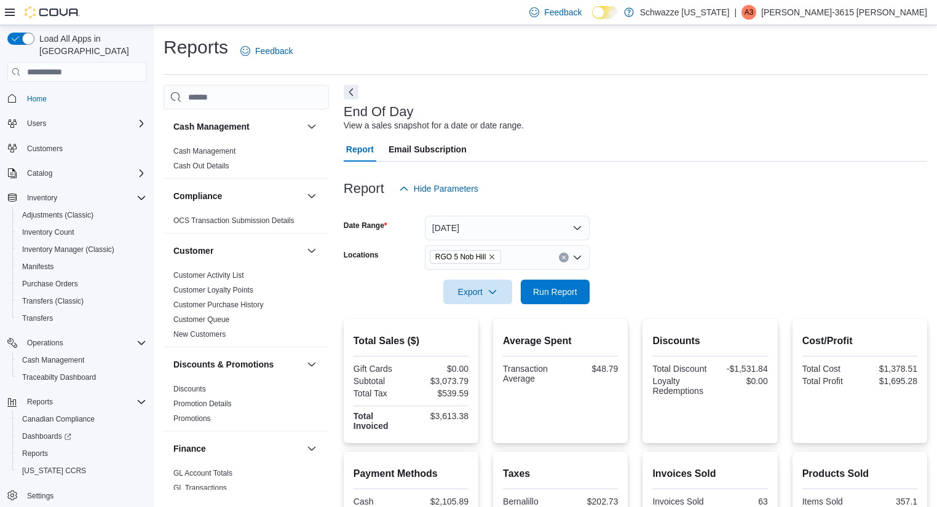
click at [595, 300] on form "Date Range [DATE] Locations RGO 5 Nob Hill Export Run Report" at bounding box center [635, 252] width 583 height 103
click at [575, 296] on span "Run Report" at bounding box center [555, 291] width 44 height 12
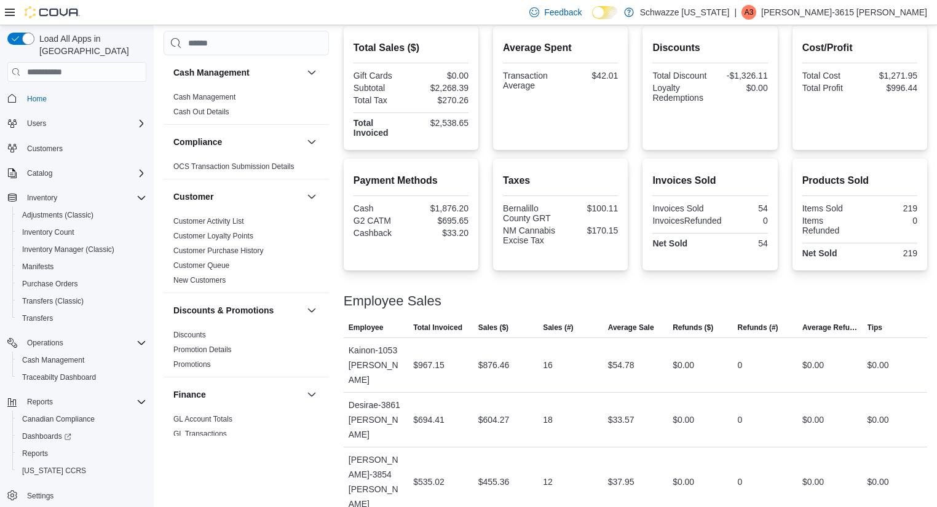
scroll to position [108, 0]
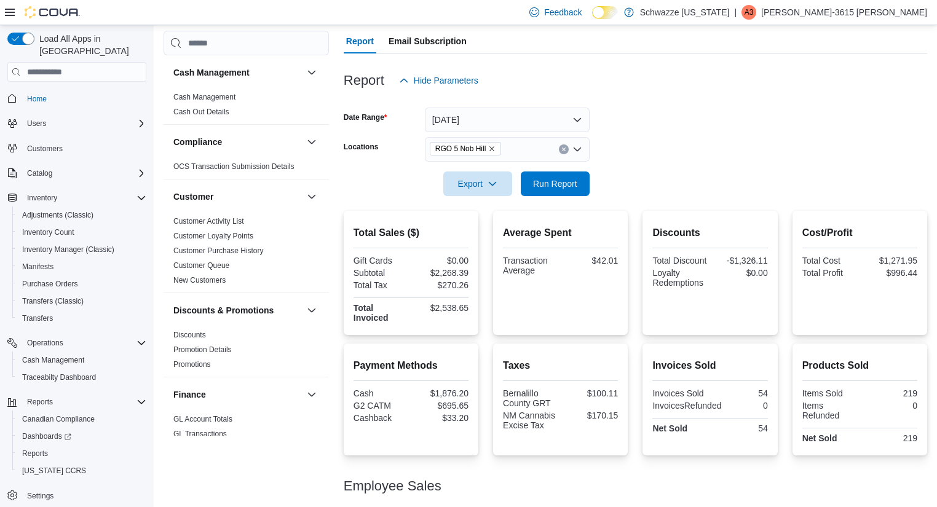
click at [561, 154] on div "RGO 5 Nob Hill" at bounding box center [507, 149] width 165 height 25
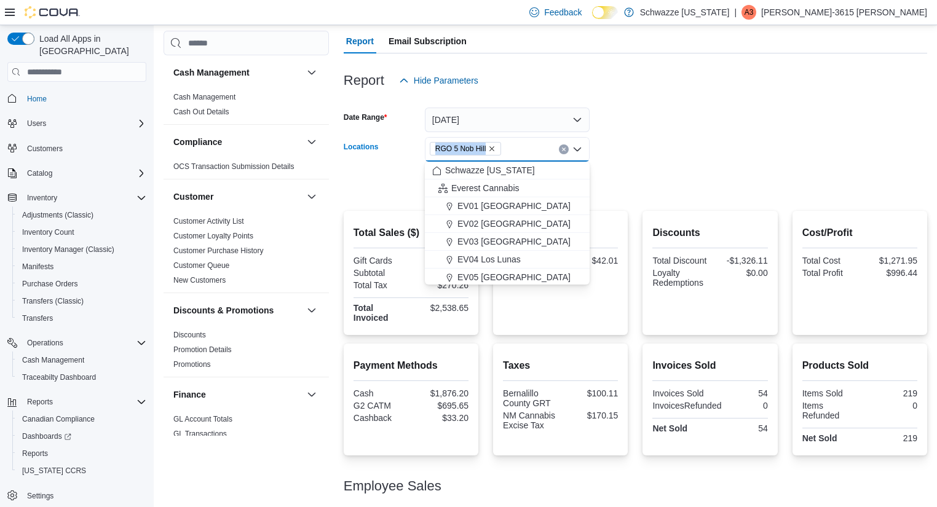
click at [561, 154] on div "RGO 5 Nob Hill Combo box. Selected. RGO 5 Nob Hill. Press Backspace to delete R…" at bounding box center [507, 149] width 165 height 25
click at [566, 144] on button "Clear input" at bounding box center [564, 149] width 10 height 10
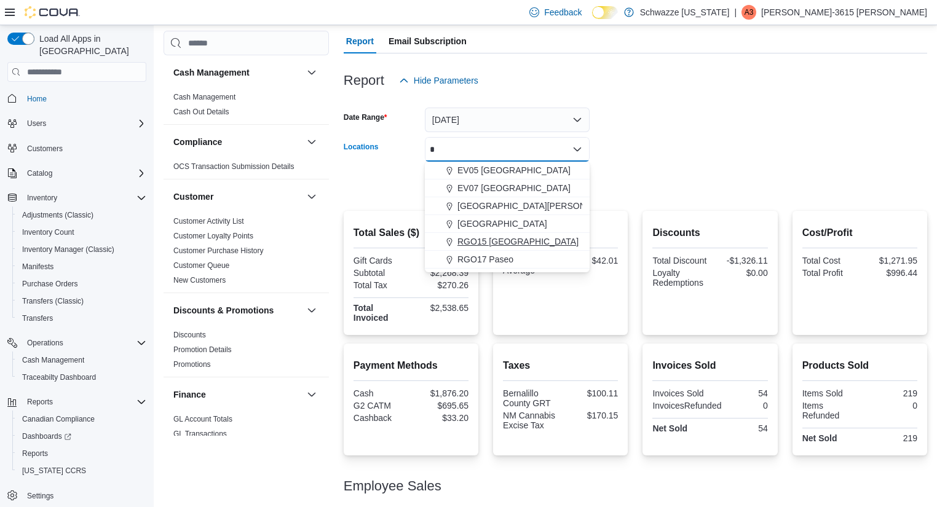
type input "*"
click at [478, 243] on span "RGO15 [GEOGRAPHIC_DATA]" at bounding box center [517, 241] width 121 height 12
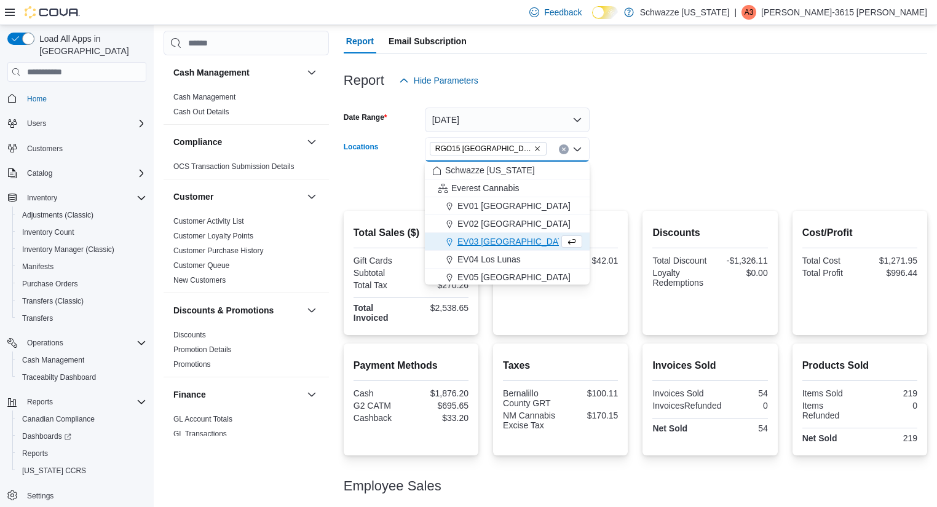
click at [630, 172] on form "Date Range [DATE] Locations RGO15 [GEOGRAPHIC_DATA] Combo box. Selected. RGO15 …" at bounding box center [635, 144] width 583 height 103
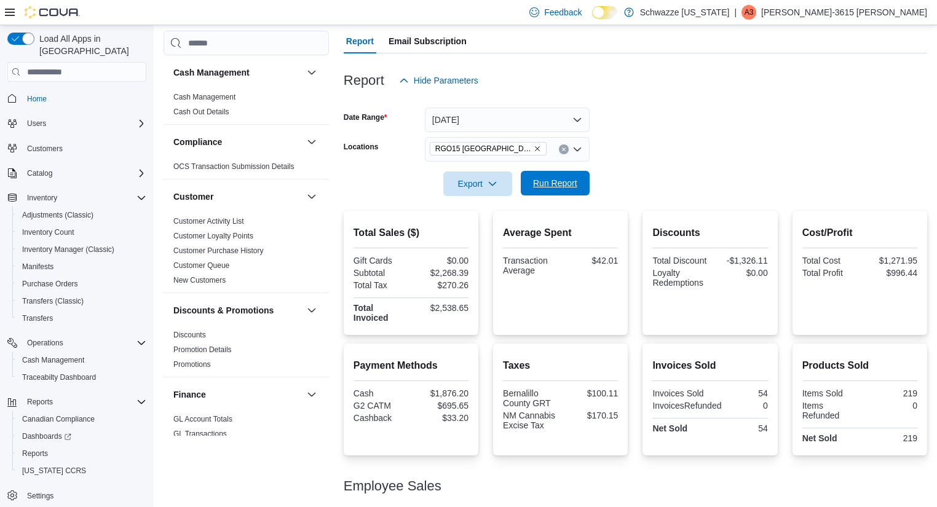
click at [573, 181] on span "Run Report" at bounding box center [555, 183] width 44 height 12
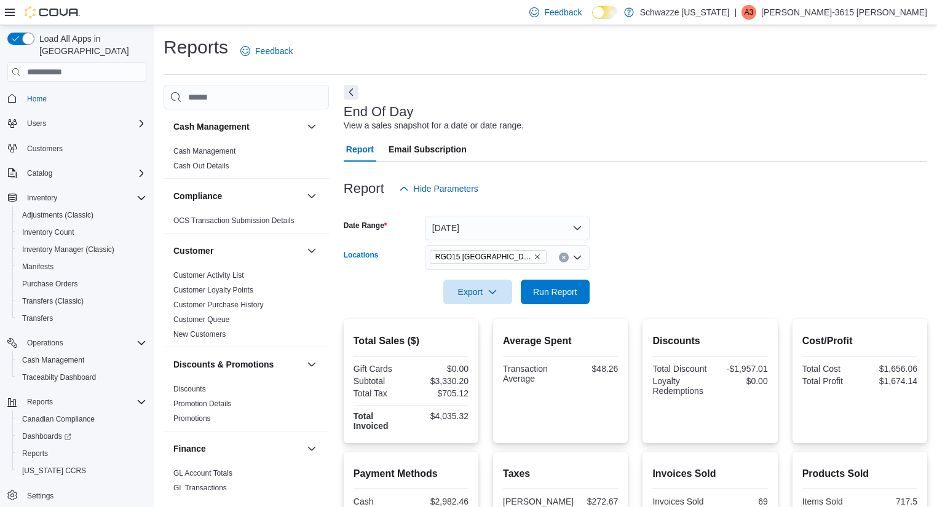
click at [561, 260] on icon "Clear input" at bounding box center [563, 257] width 5 height 5
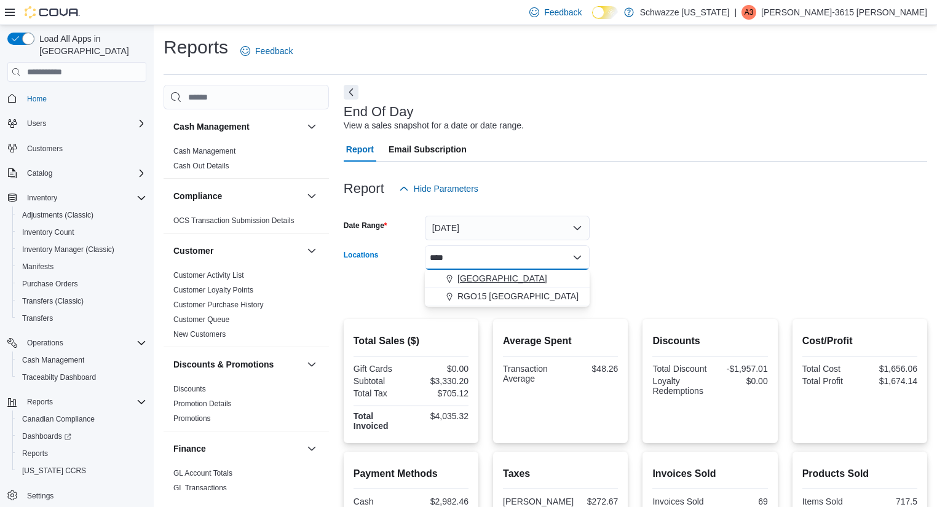
type input "****"
click at [503, 283] on span "[GEOGRAPHIC_DATA]" at bounding box center [502, 278] width 90 height 12
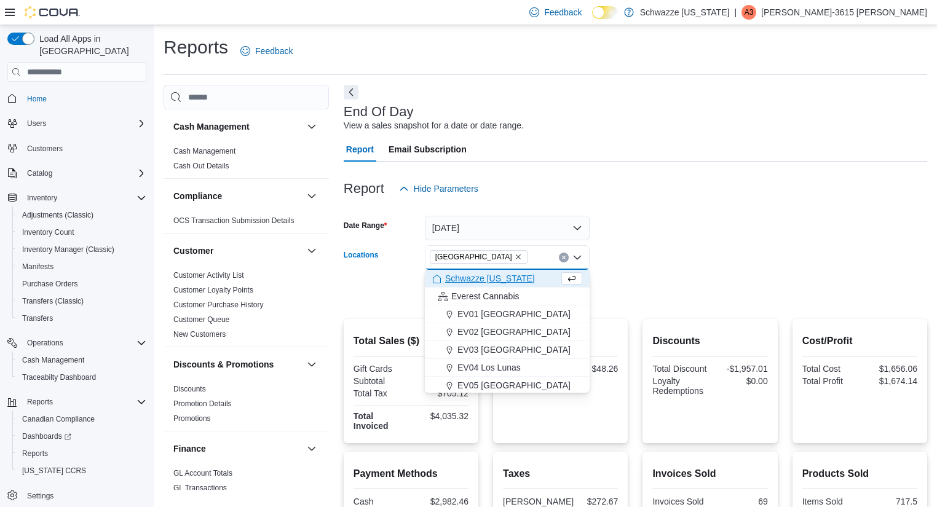
click at [681, 273] on div at bounding box center [635, 275] width 583 height 10
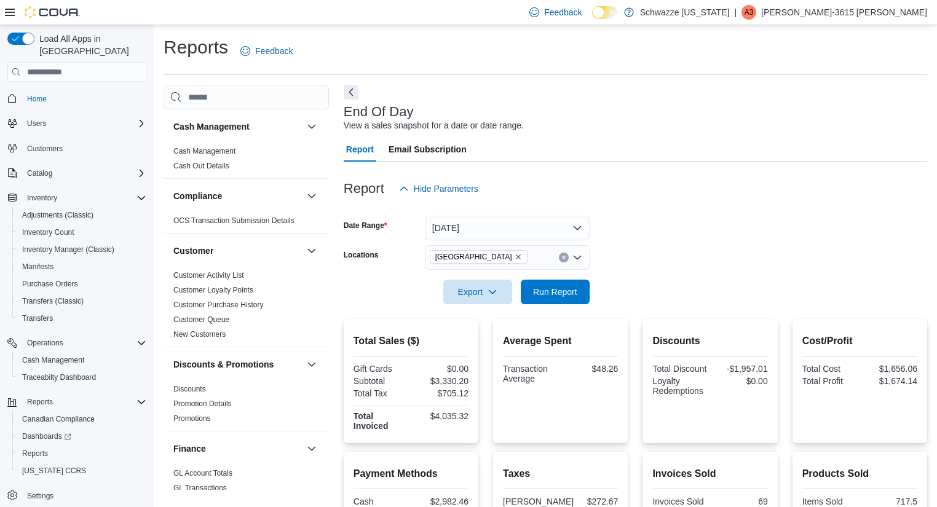
click at [558, 278] on div at bounding box center [635, 275] width 583 height 10
click at [556, 288] on span "Run Report" at bounding box center [555, 291] width 44 height 12
click at [561, 259] on icon "Clear input" at bounding box center [563, 257] width 5 height 5
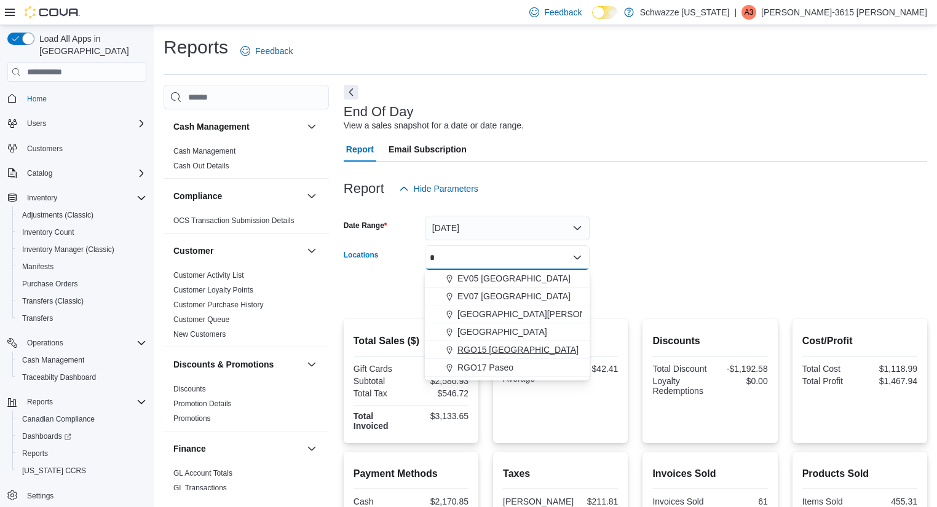
type input "*"
drag, startPoint x: 483, startPoint y: 342, endPoint x: 467, endPoint y: 362, distance: 25.3
click at [467, 362] on div "EV05 Uptown [GEOGRAPHIC_DATA][PERSON_NAME] [GEOGRAPHIC_DATA]" at bounding box center [507, 323] width 165 height 107
click at [467, 362] on span "RGO17 Paseo" at bounding box center [485, 367] width 56 height 12
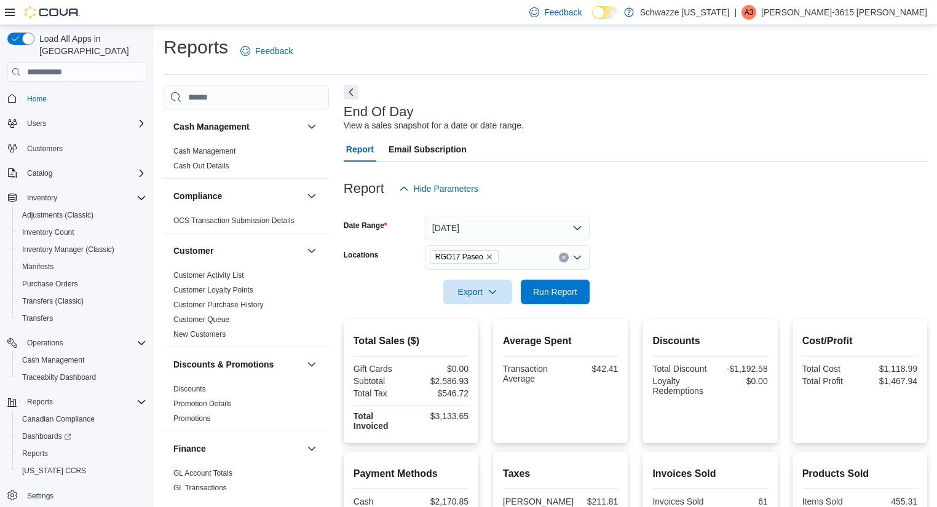
click at [641, 255] on form "Date Range [DATE] Locations RGO17 Paseo Export Run Report" at bounding box center [635, 252] width 583 height 103
click at [539, 283] on span "Run Report" at bounding box center [555, 291] width 54 height 25
click at [701, 213] on div at bounding box center [635, 208] width 583 height 15
click at [554, 281] on span "Run Report" at bounding box center [555, 291] width 54 height 25
click at [644, 271] on div at bounding box center [635, 275] width 583 height 10
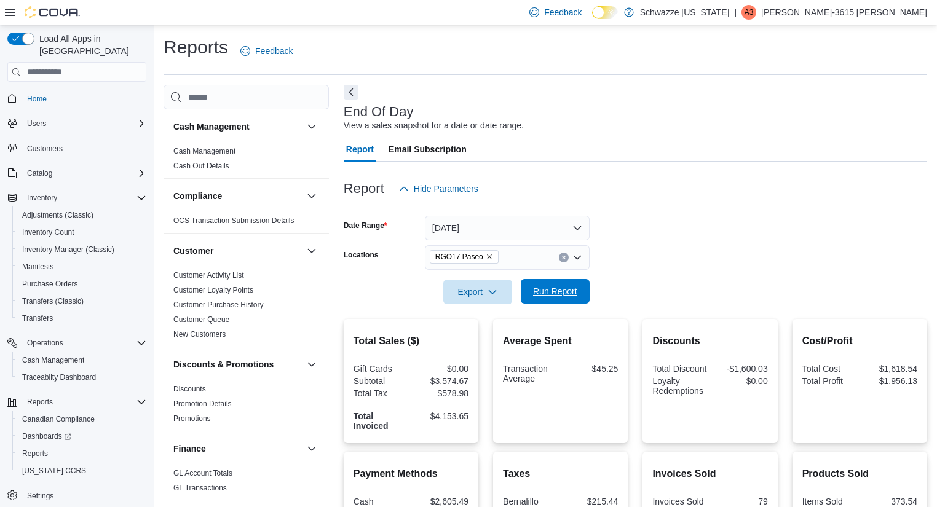
click at [540, 298] on span "Run Report" at bounding box center [555, 291] width 54 height 25
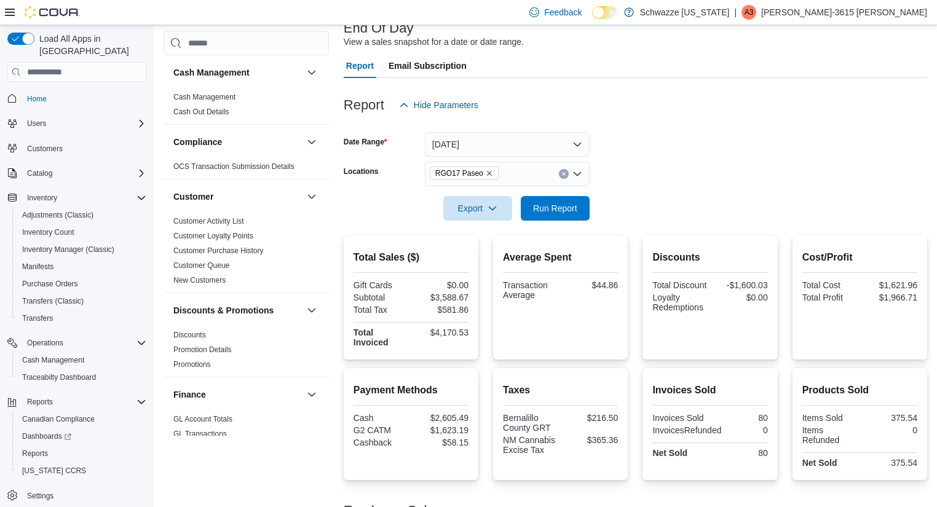
scroll to position [78, 0]
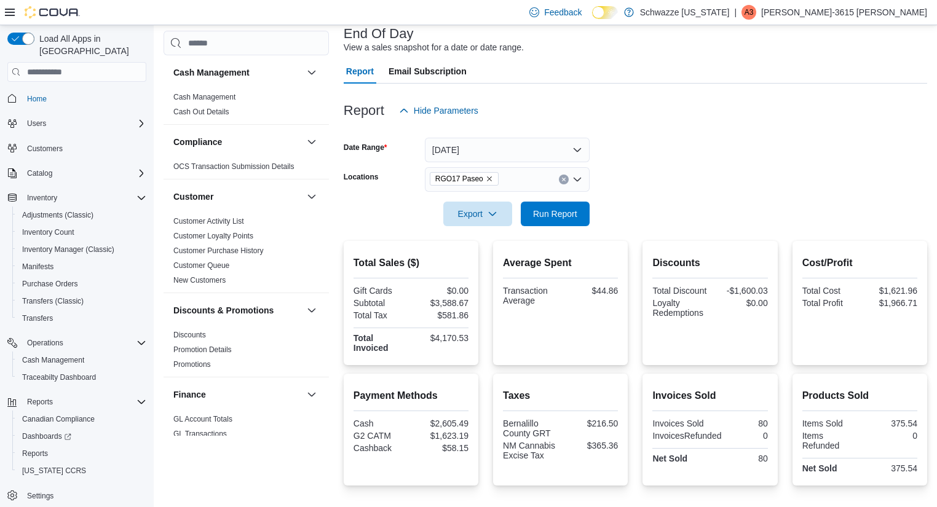
click at [738, 151] on form "Date Range [DATE] Locations RGO17 Paseo Export Run Report" at bounding box center [635, 174] width 583 height 103
click at [563, 218] on span "Run Report" at bounding box center [555, 213] width 44 height 12
drag, startPoint x: 827, startPoint y: 197, endPoint x: 944, endPoint y: 203, distance: 116.9
click at [936, 203] on html "Feedback Dark Mode Schwazze [US_STATE] | A3 Adrianna-3615 [PERSON_NAME] Load Al…" at bounding box center [468, 175] width 937 height 507
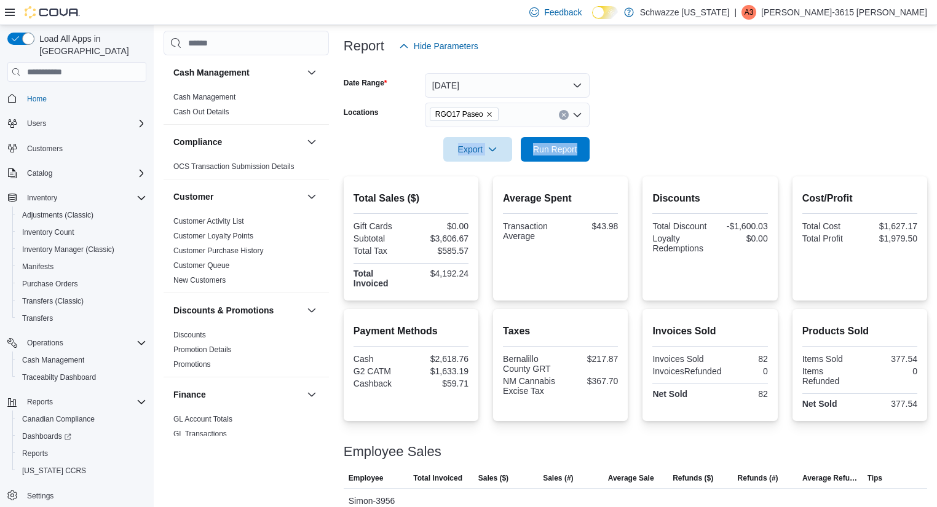
scroll to position [177, 0]
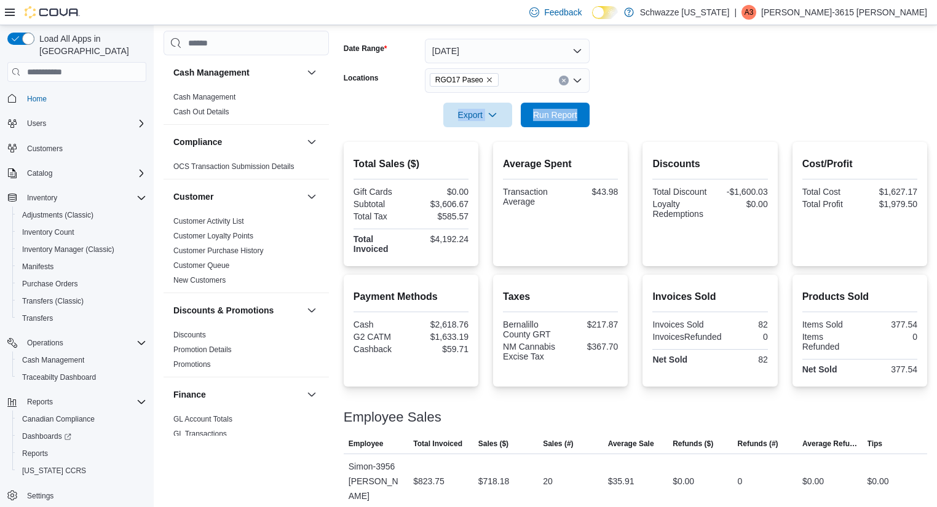
click at [613, 98] on div at bounding box center [635, 98] width 583 height 10
click at [677, 111] on form "Date Range [DATE] Locations RGO17 Paseo Export Run Report" at bounding box center [635, 75] width 583 height 103
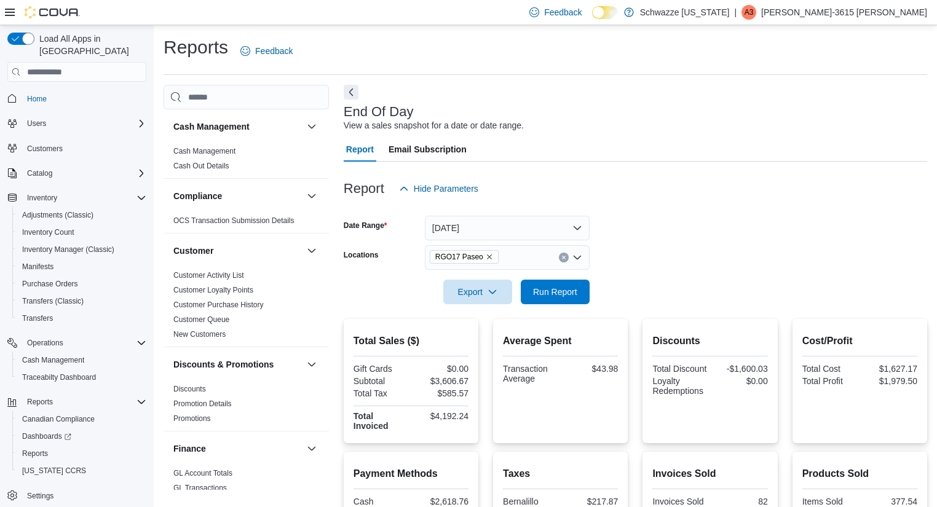
click at [686, 101] on div at bounding box center [635, 102] width 583 height 5
drag, startPoint x: 559, startPoint y: 276, endPoint x: 756, endPoint y: 208, distance: 208.2
click at [756, 208] on form "Date Range [DATE] Locations RGO17 Paseo Export Run Report" at bounding box center [635, 252] width 583 height 103
